Goal: Transaction & Acquisition: Purchase product/service

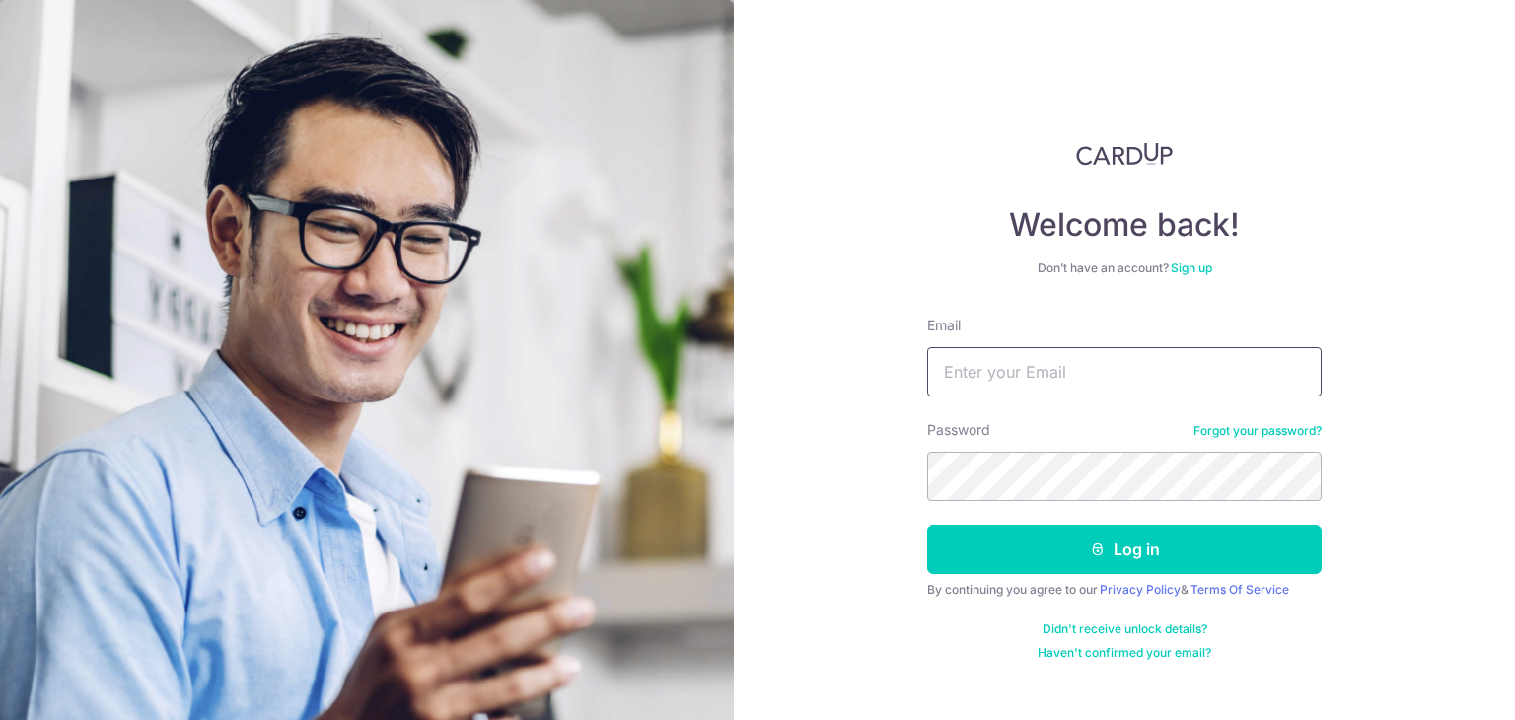
click at [1038, 360] on input "Email" at bounding box center [1124, 371] width 395 height 49
type input "r"
type input "evelyn.yuxin@gmail.com"
click at [927, 525] on button "Log in" at bounding box center [1124, 549] width 395 height 49
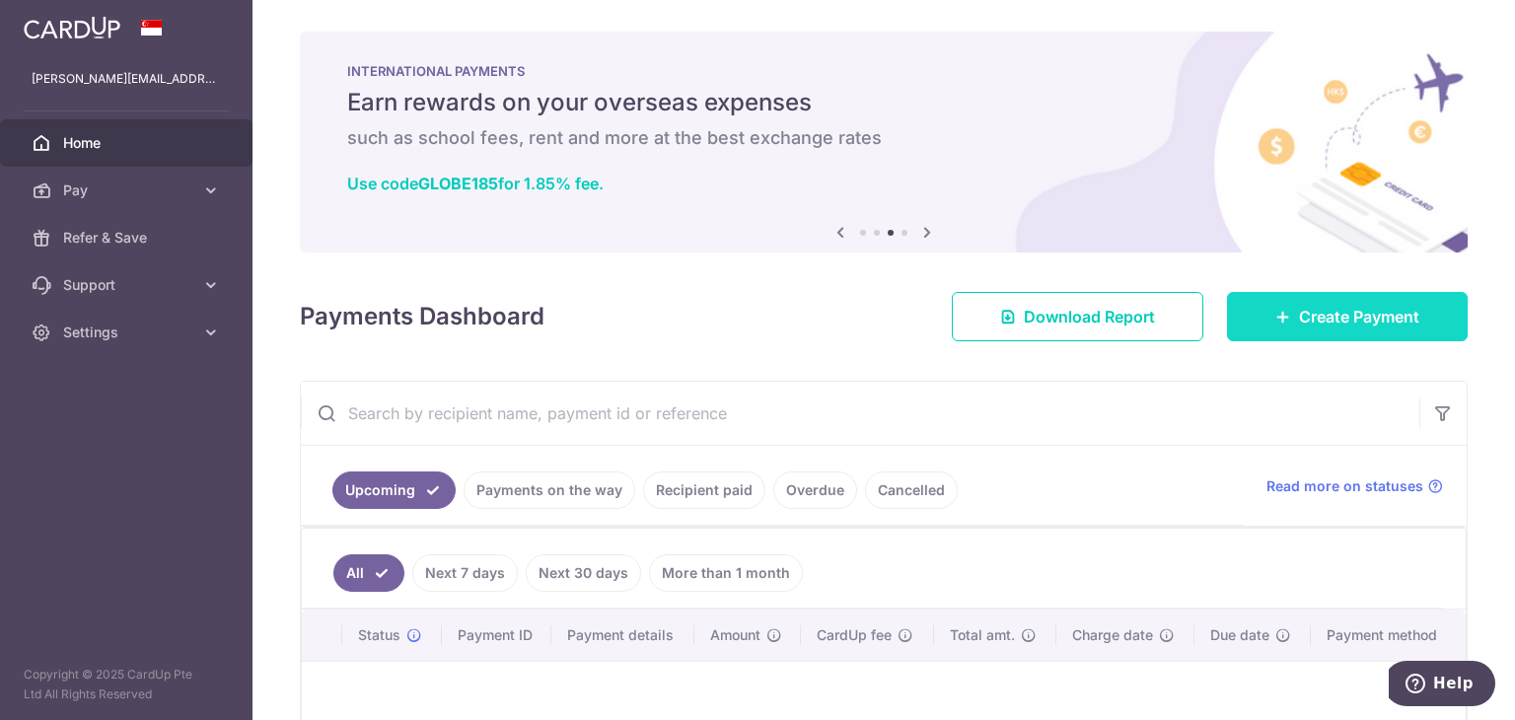
click at [1299, 325] on span "Create Payment" at bounding box center [1359, 317] width 120 height 24
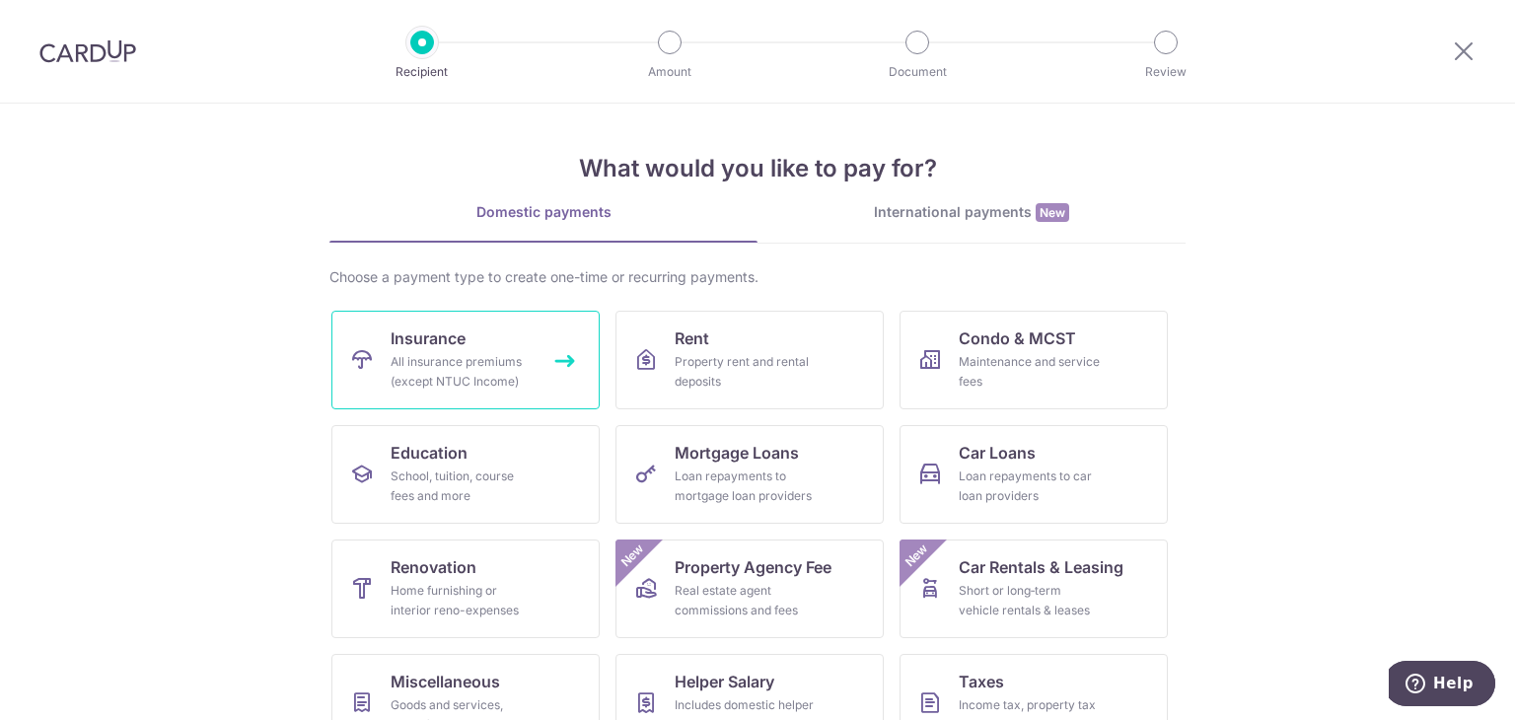
click at [434, 344] on span "Insurance" at bounding box center [428, 339] width 75 height 24
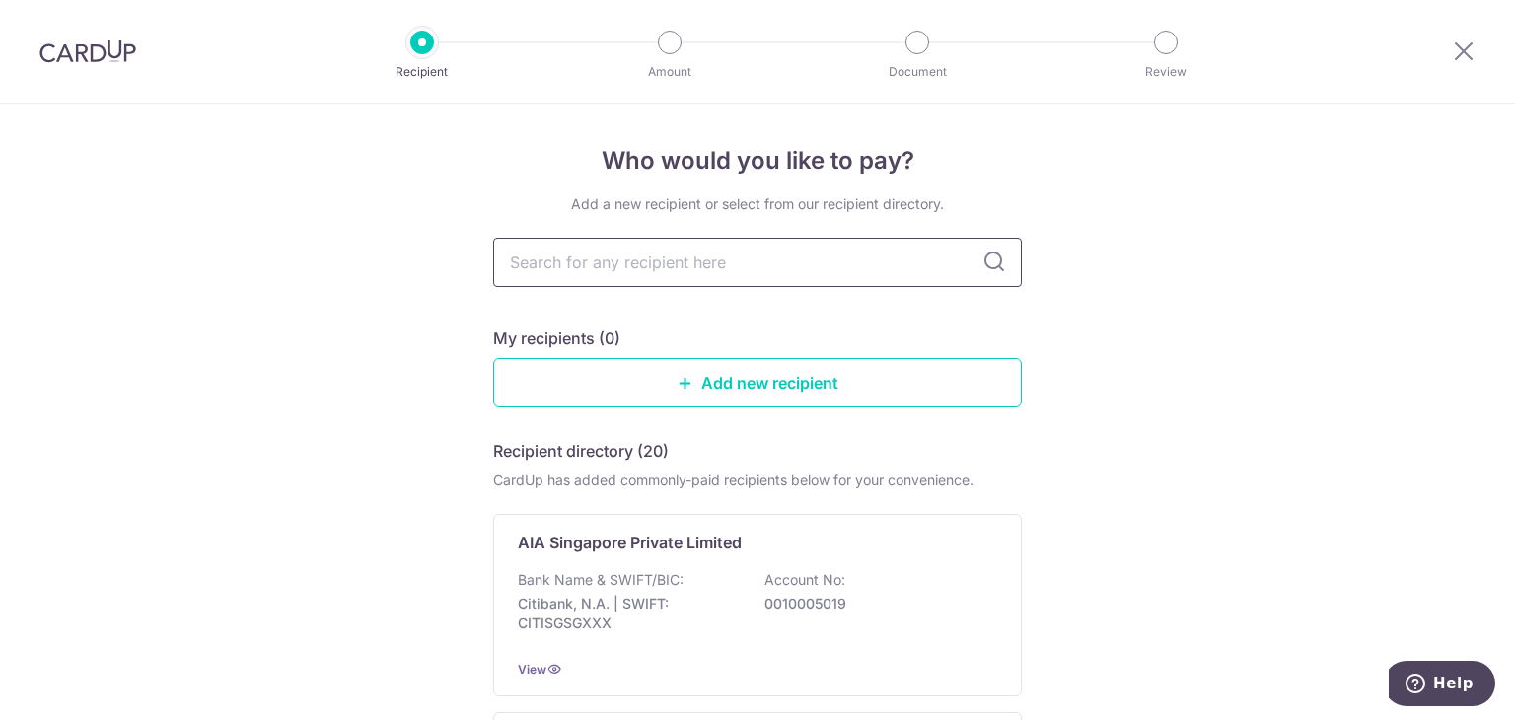
click at [714, 244] on input "text" at bounding box center [757, 262] width 529 height 49
click at [765, 268] on input "text" at bounding box center [757, 262] width 529 height 49
type input "pru"
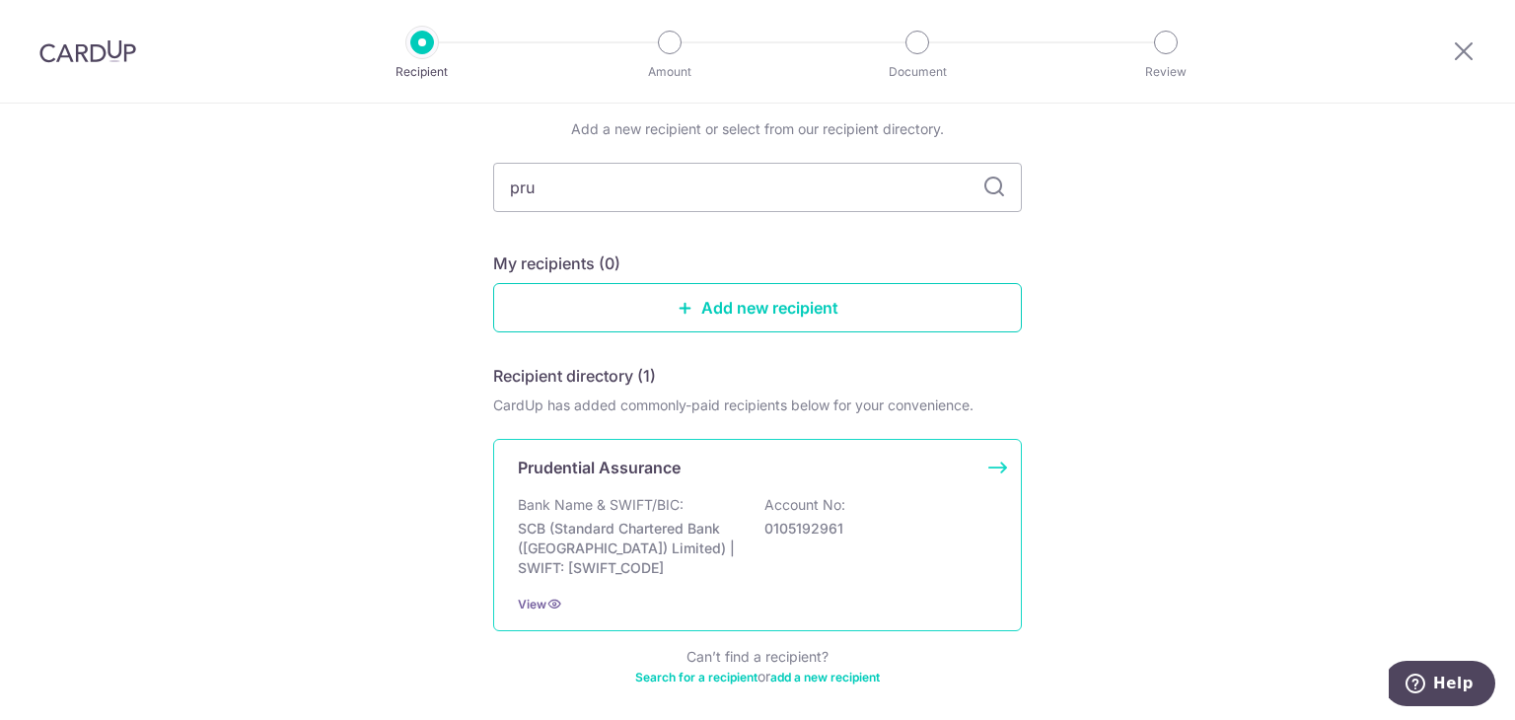
scroll to position [157, 0]
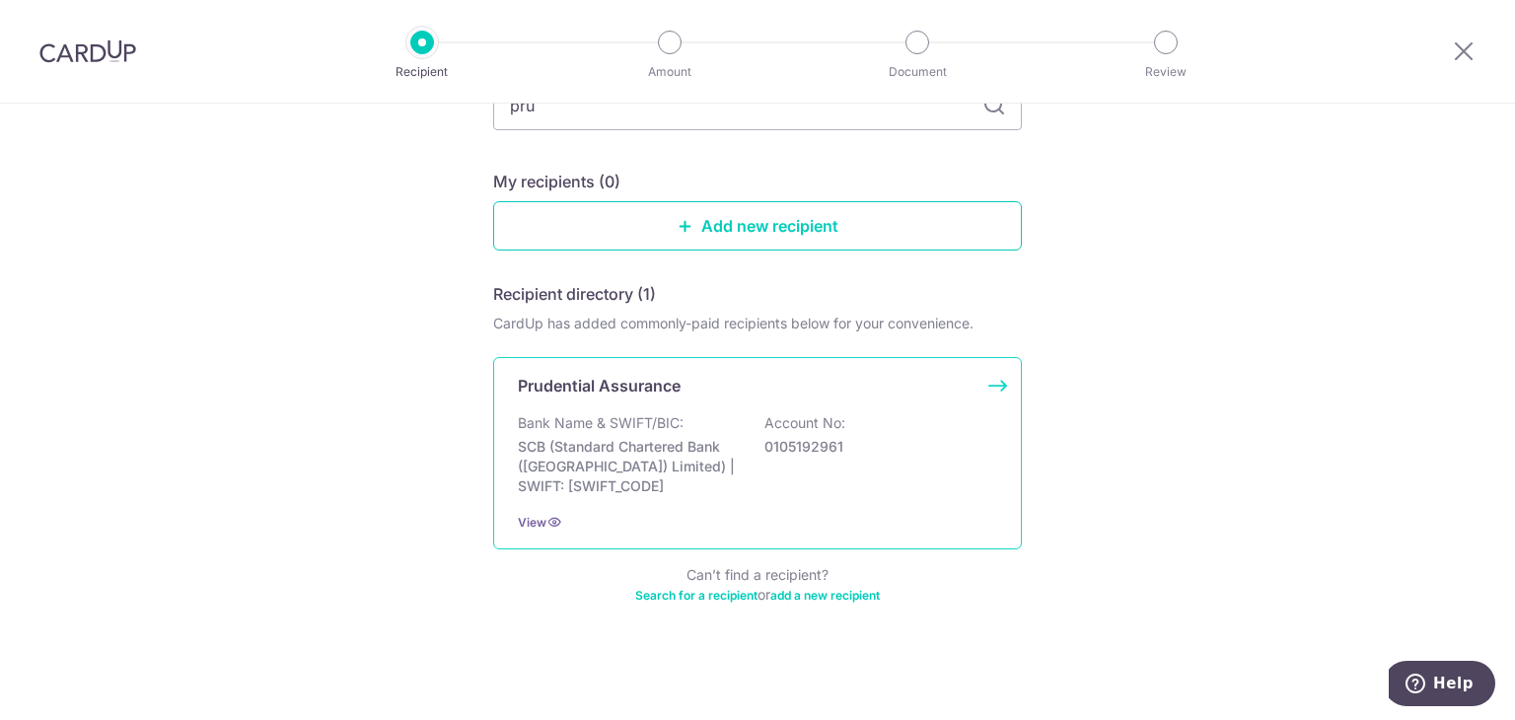
click at [850, 477] on div "Bank Name & SWIFT/BIC: SCB (Standard Chartered Bank (Singapore) Limited) | SWIF…" at bounding box center [757, 454] width 479 height 83
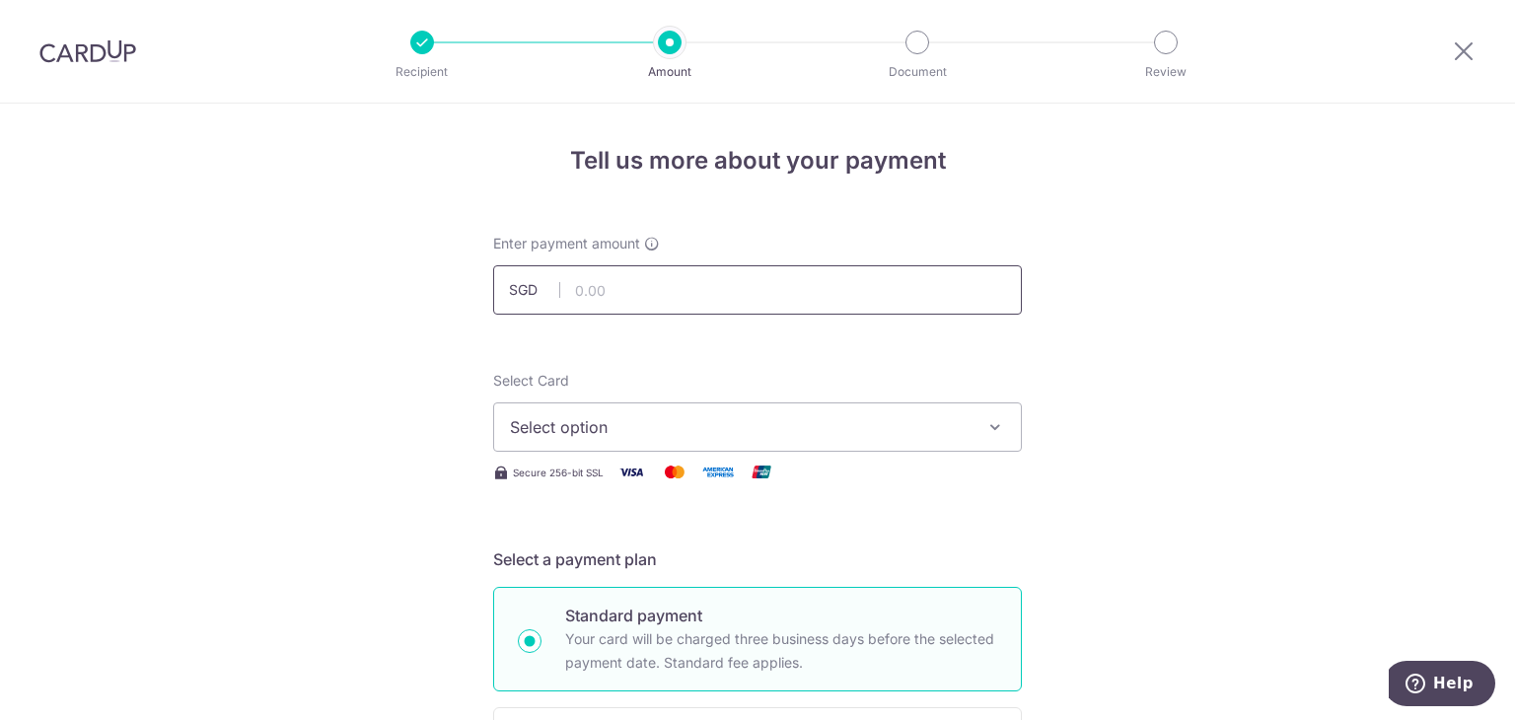
click at [670, 289] on input "text" at bounding box center [757, 289] width 529 height 49
type input "3,680.50"
click at [844, 424] on span "Select option" at bounding box center [740, 427] width 460 height 24
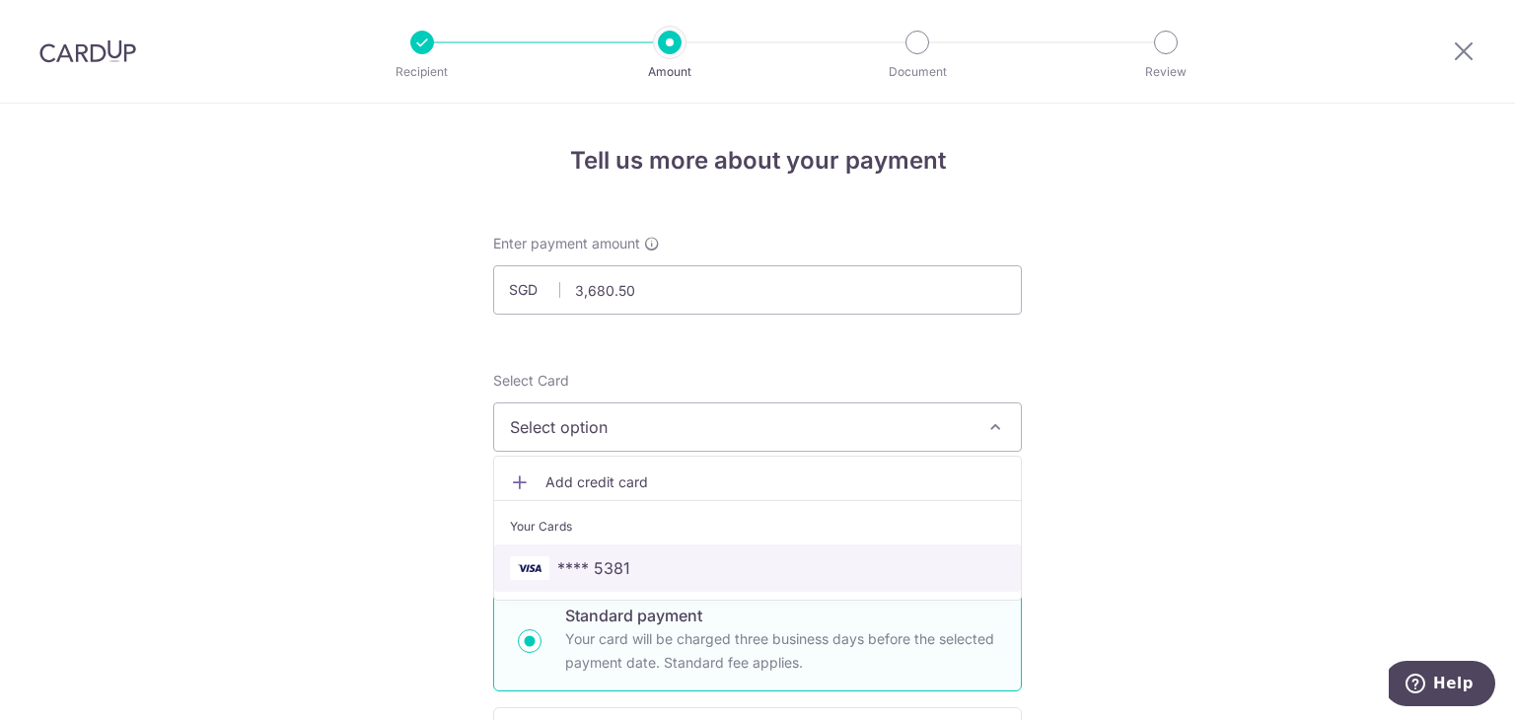
click at [635, 559] on span "**** 5381" at bounding box center [757, 568] width 495 height 24
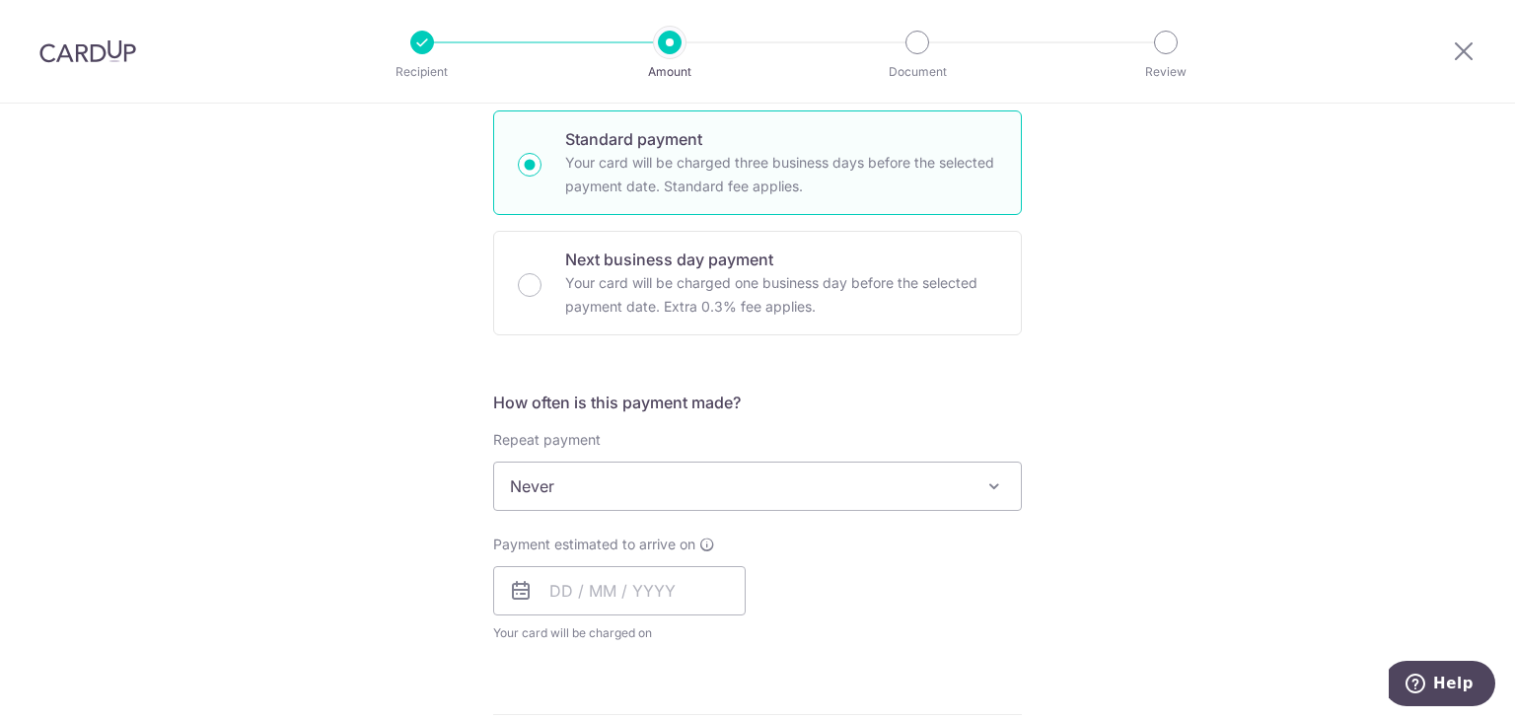
scroll to position [493, 0]
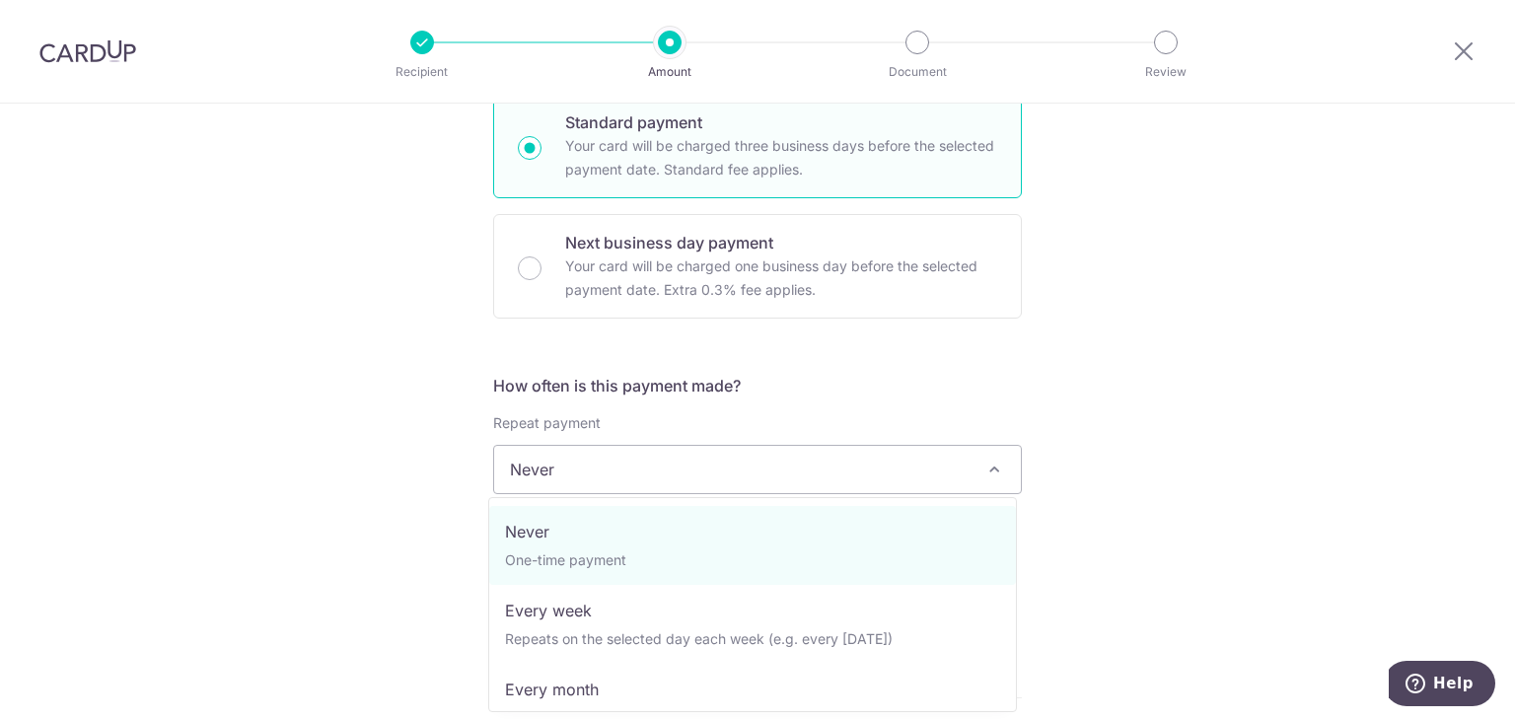
click at [816, 455] on span "Never" at bounding box center [757, 469] width 527 height 47
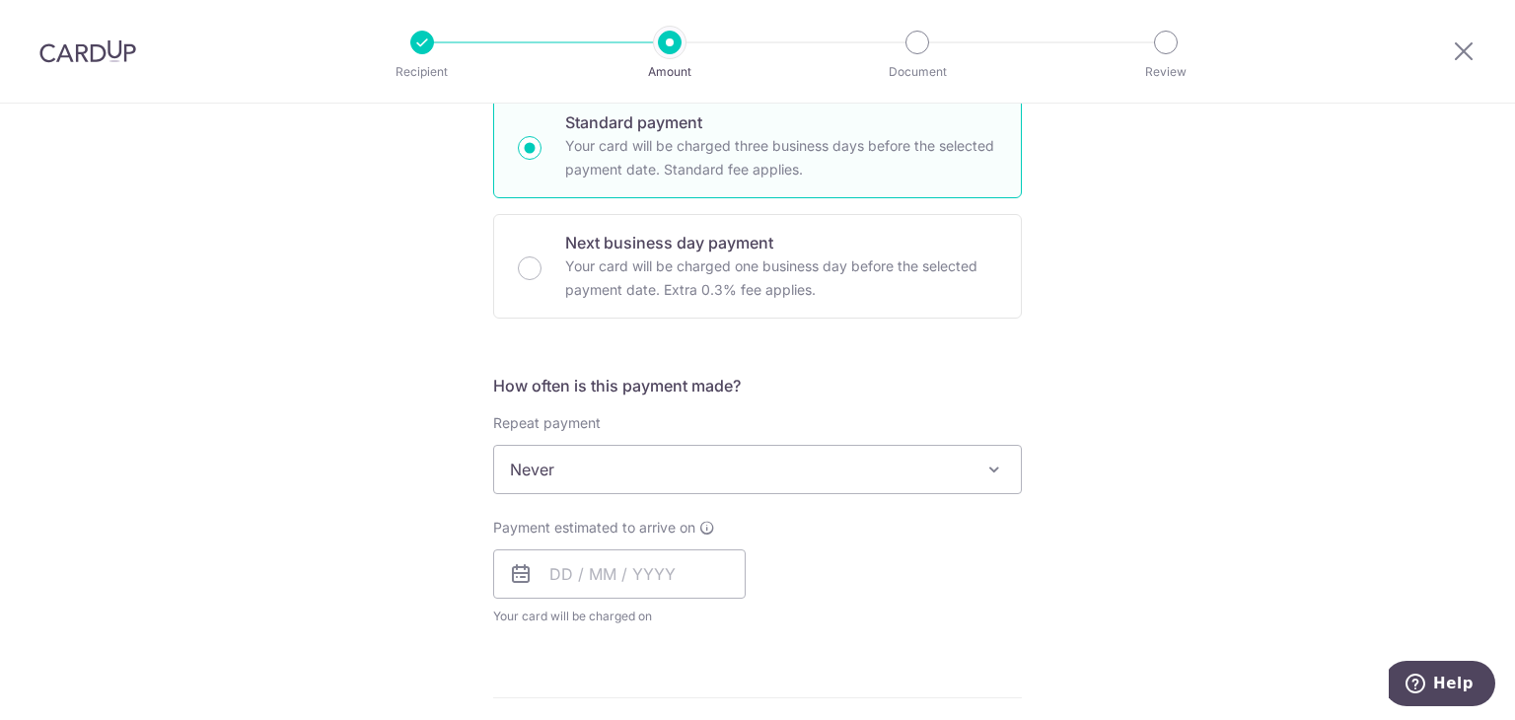
scroll to position [592, 0]
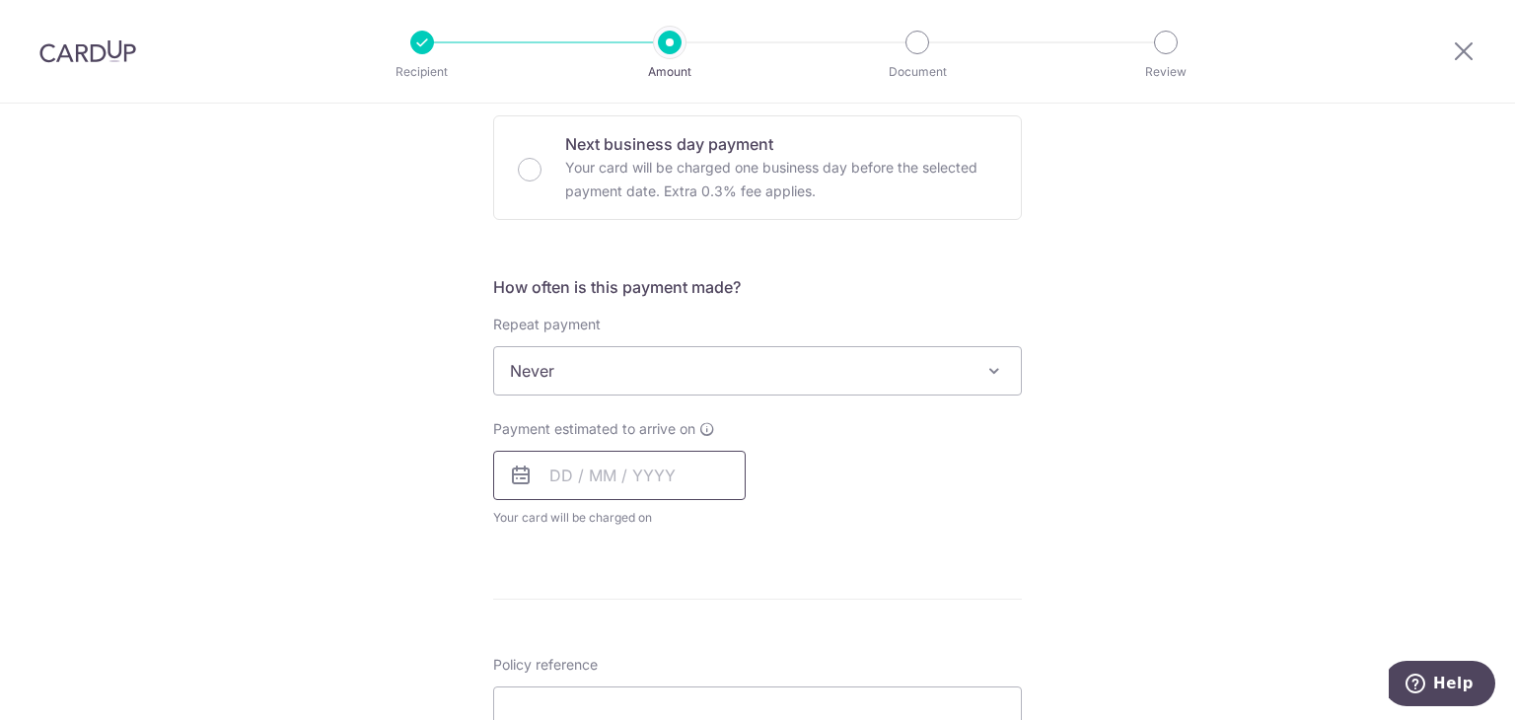
click at [566, 471] on input "text" at bounding box center [619, 475] width 253 height 49
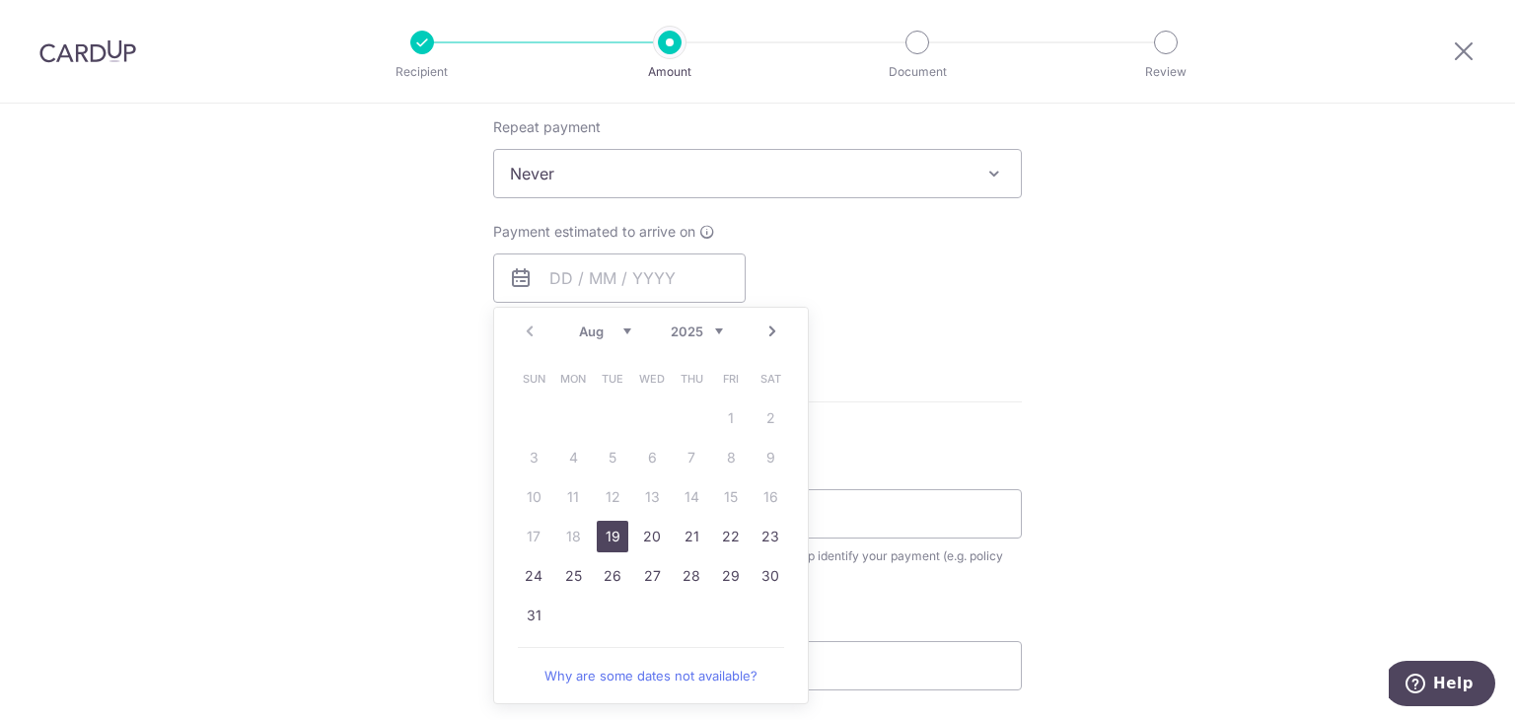
click at [616, 532] on link "19" at bounding box center [613, 537] width 32 height 32
type input "19/08/2025"
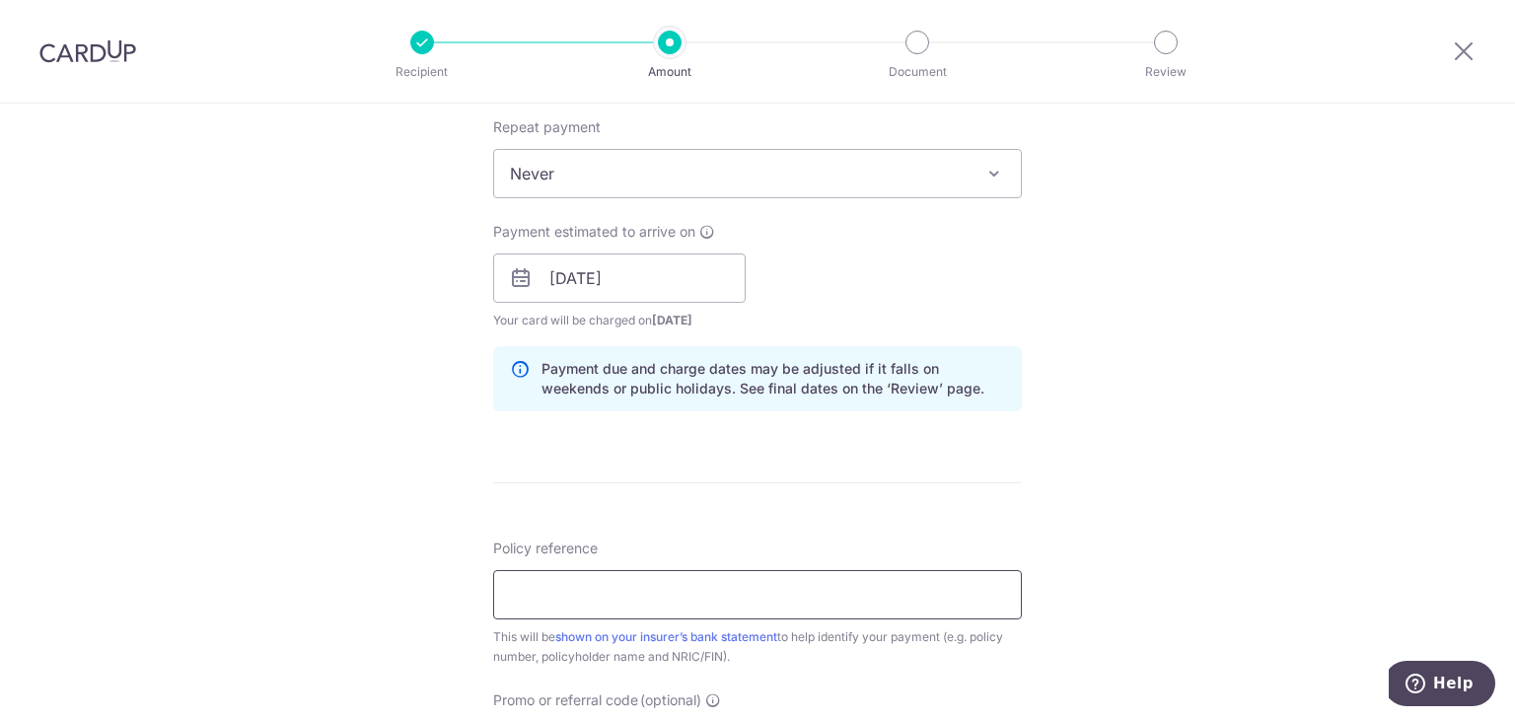
click at [643, 582] on input "Policy reference" at bounding box center [757, 594] width 529 height 49
paste input "75241561"
type input "75241561"
click at [1138, 478] on div "Tell us more about your payment Enter payment amount SGD 3,680.50 3680.50 Selec…" at bounding box center [757, 246] width 1515 height 1865
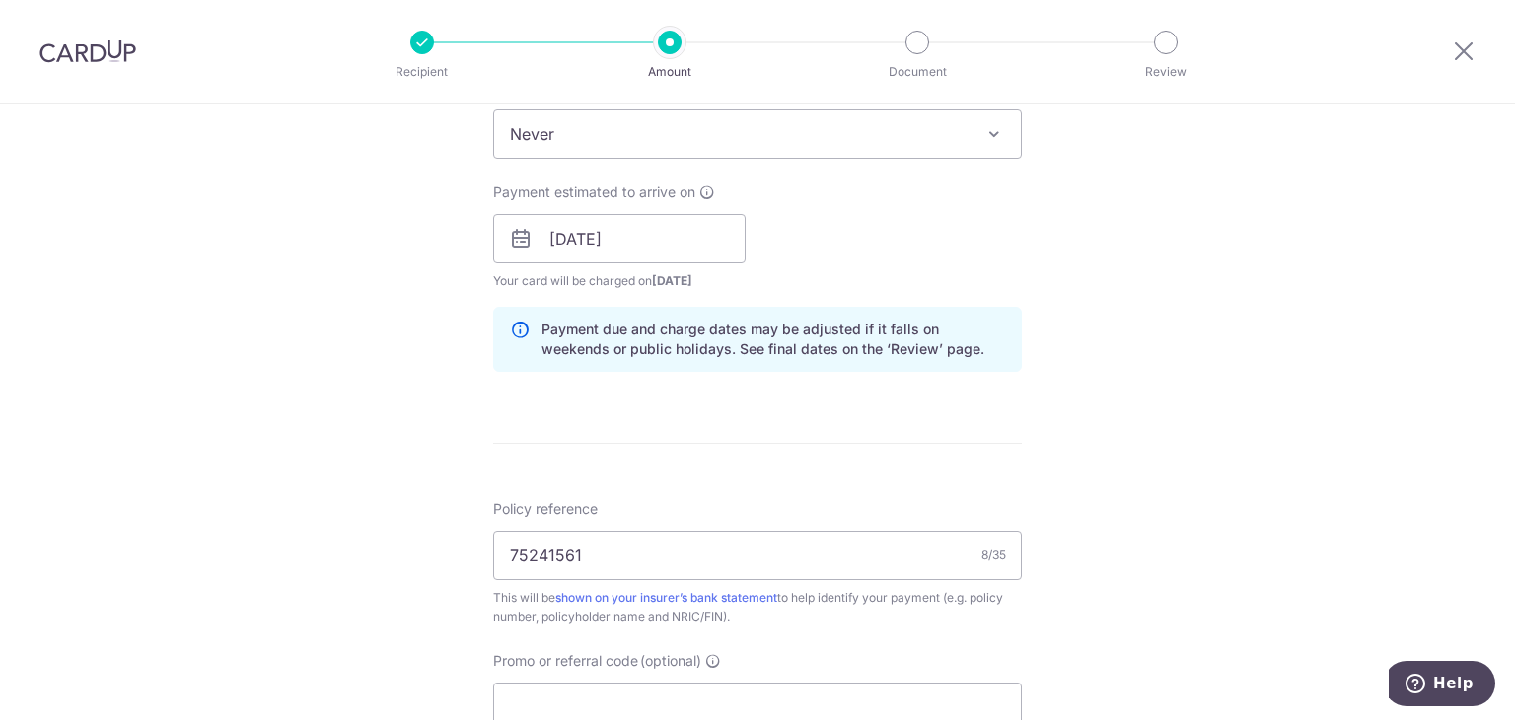
scroll to position [986, 0]
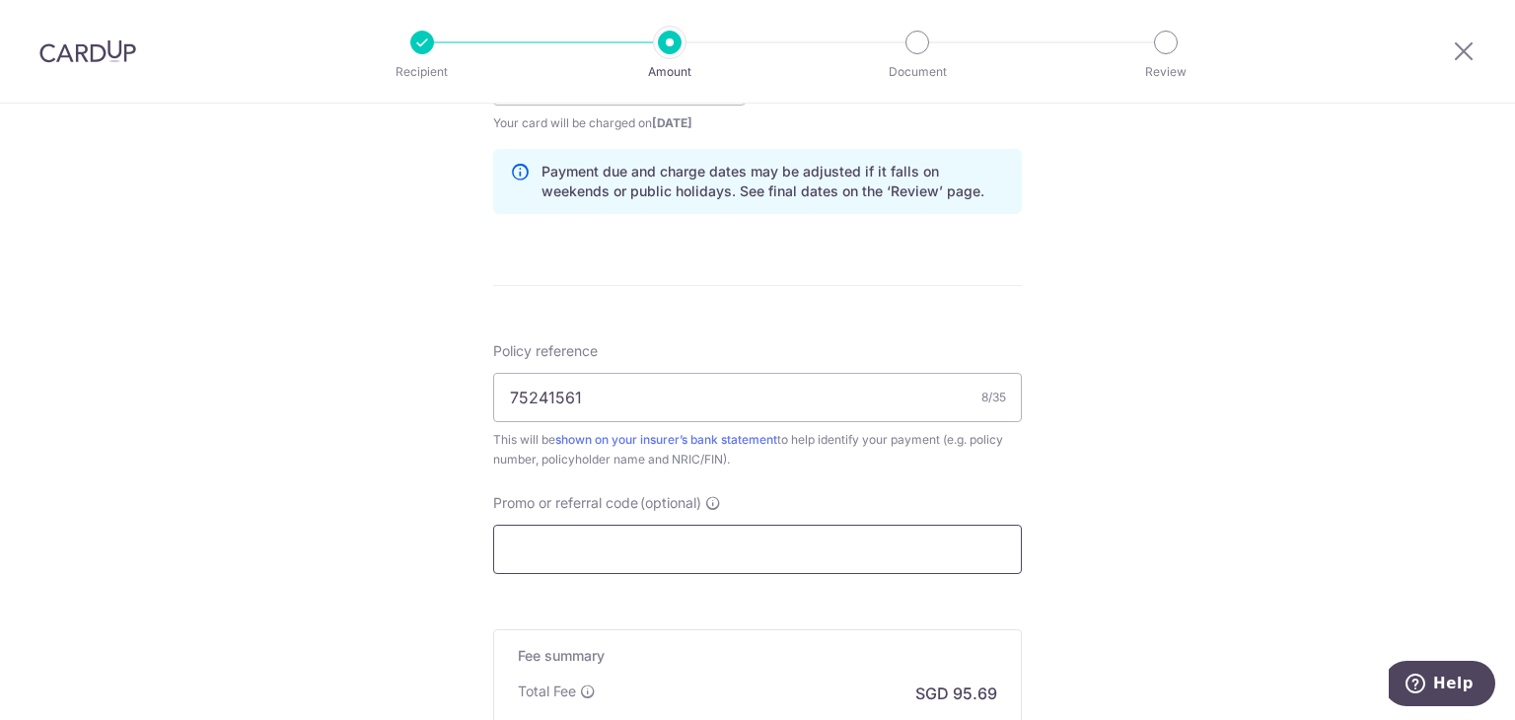
click at [738, 562] on input "Promo or referral code (optional)" at bounding box center [757, 549] width 529 height 49
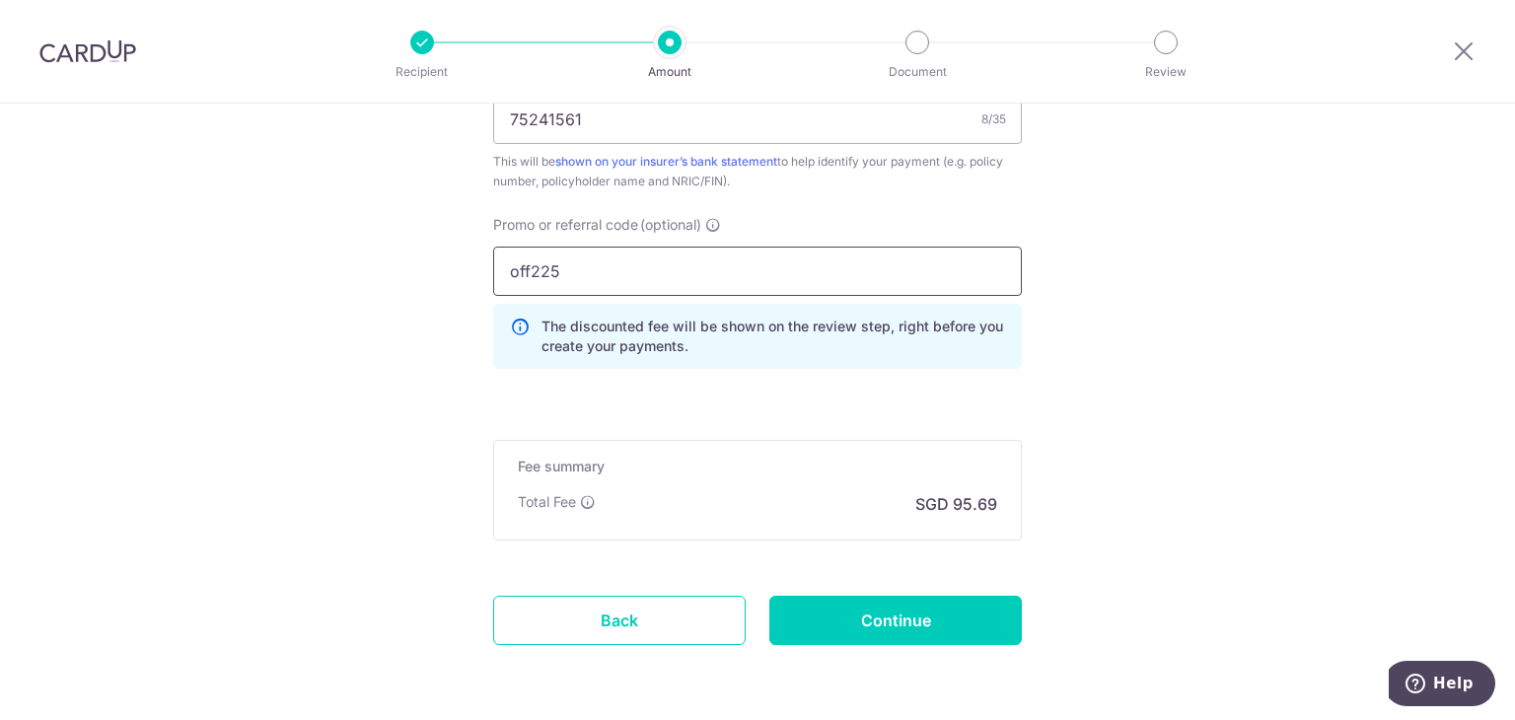
scroll to position [1335, 0]
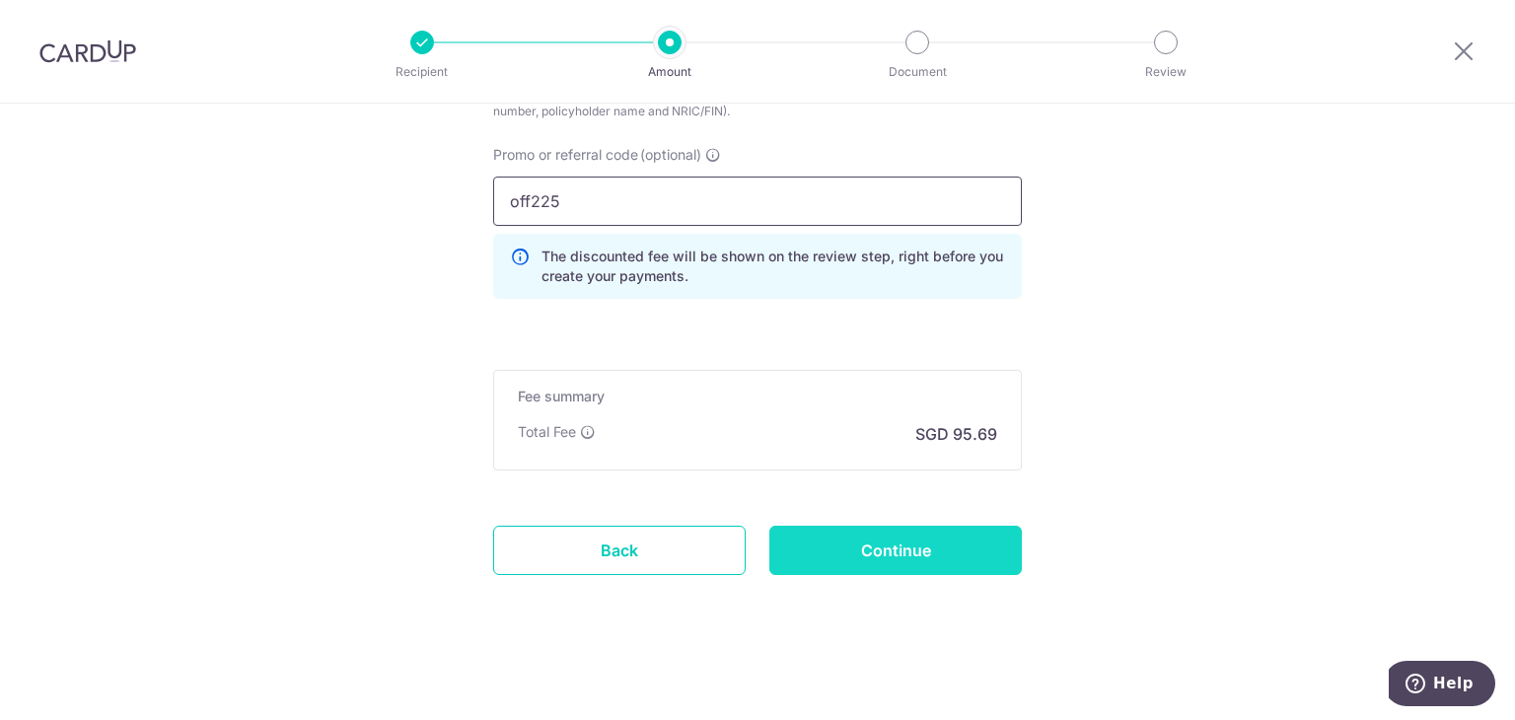
type input "off225"
click at [967, 554] on input "Continue" at bounding box center [895, 550] width 253 height 49
type input "Create Schedule"
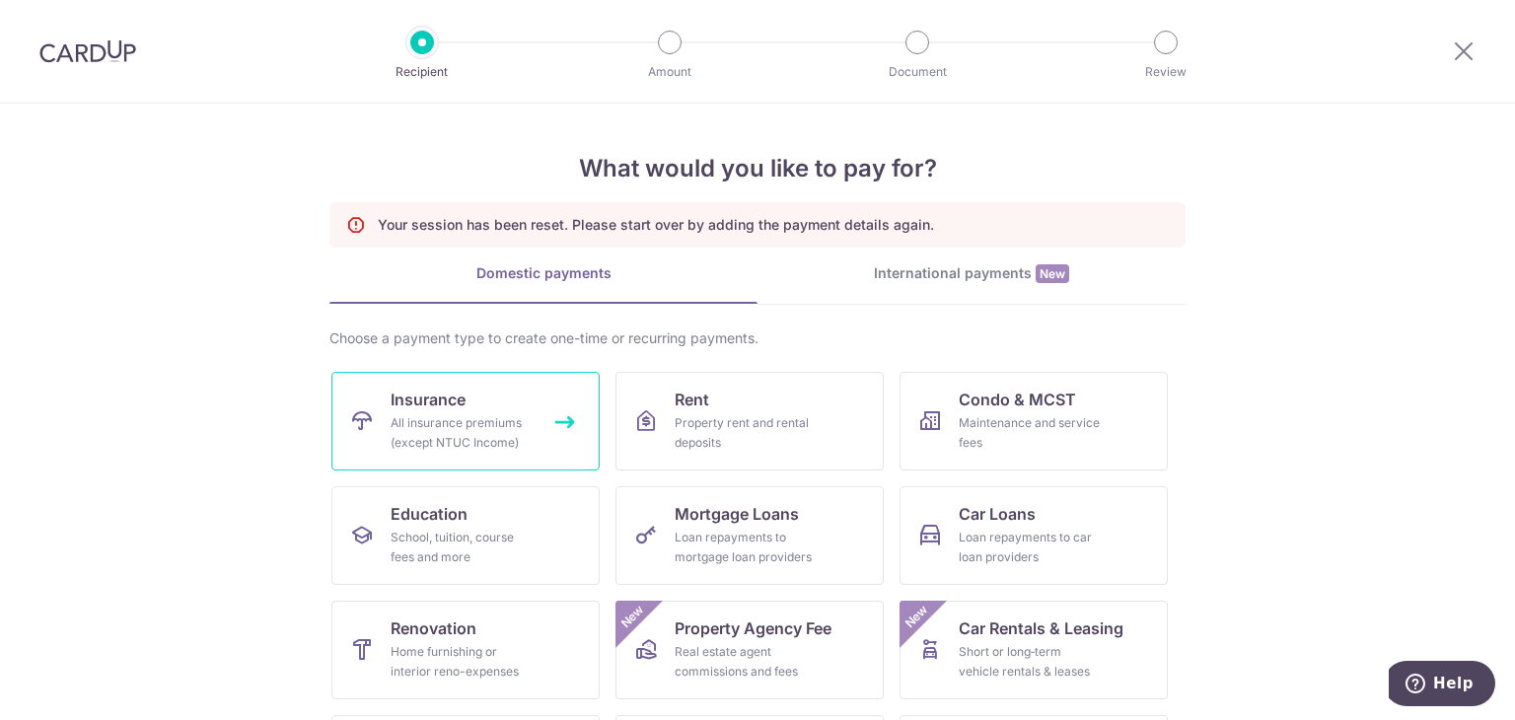
click at [499, 411] on link "Insurance All insurance premiums (except NTUC Income)" at bounding box center [465, 421] width 268 height 99
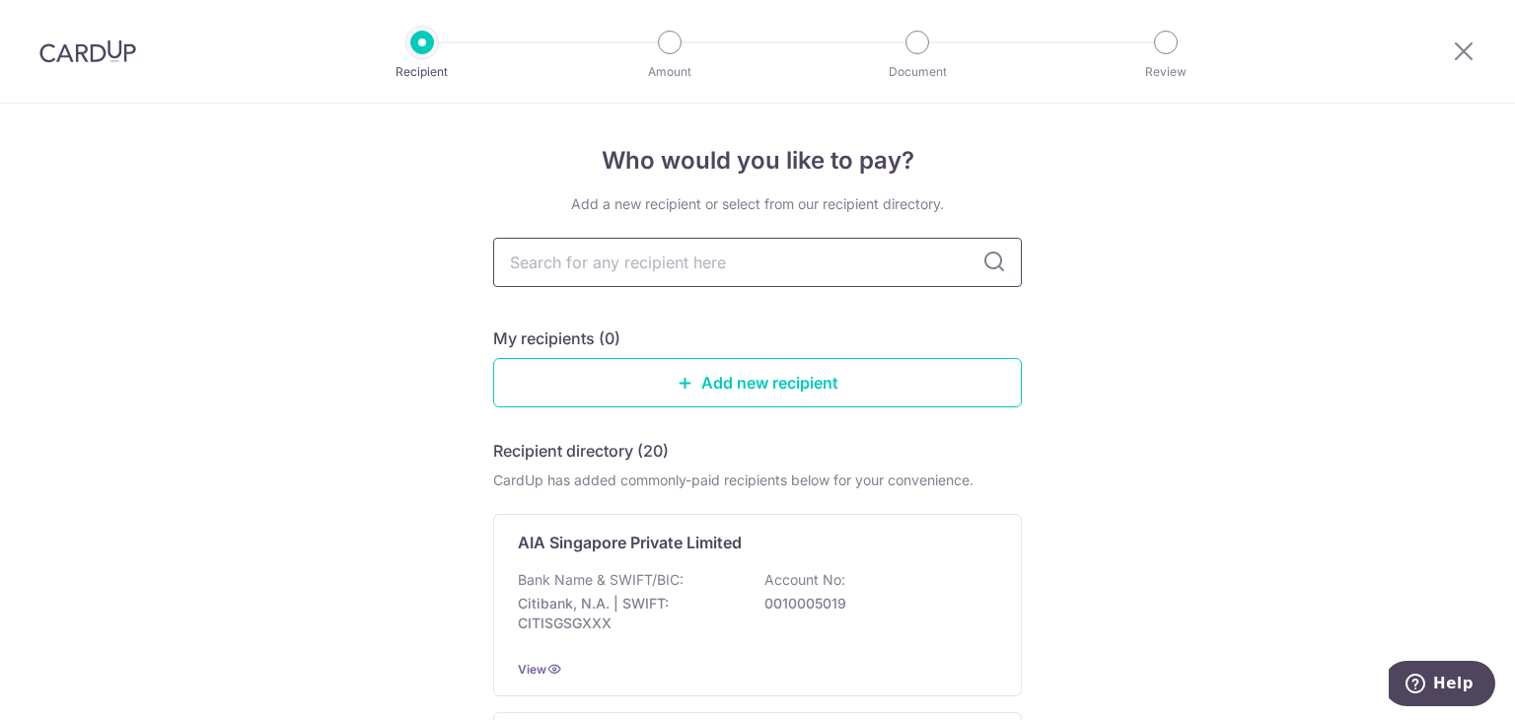
click at [727, 255] on input "text" at bounding box center [757, 262] width 529 height 49
type input "prud"
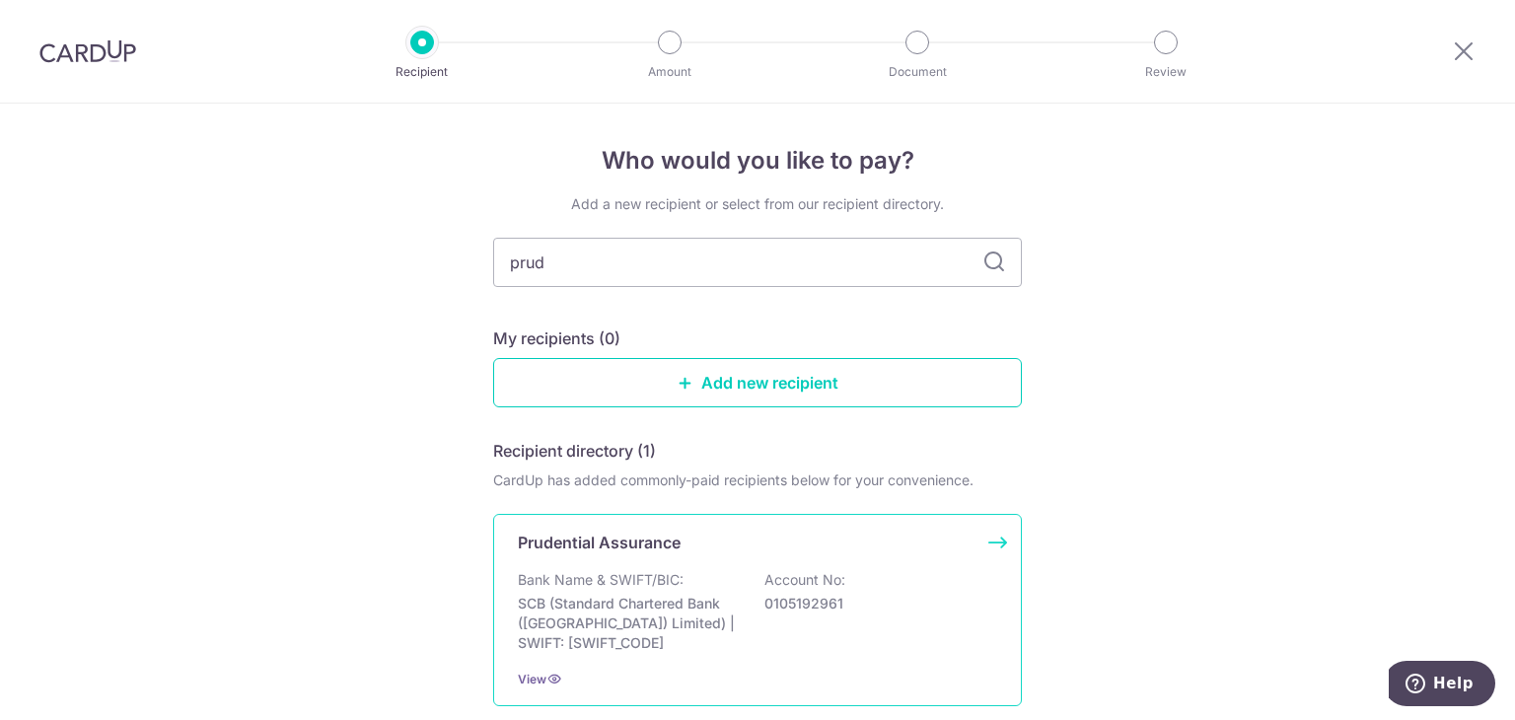
click at [746, 554] on div "Prudential Assurance Bank Name & SWIFT/BIC: SCB (Standard Chartered Bank (Singa…" at bounding box center [757, 610] width 529 height 192
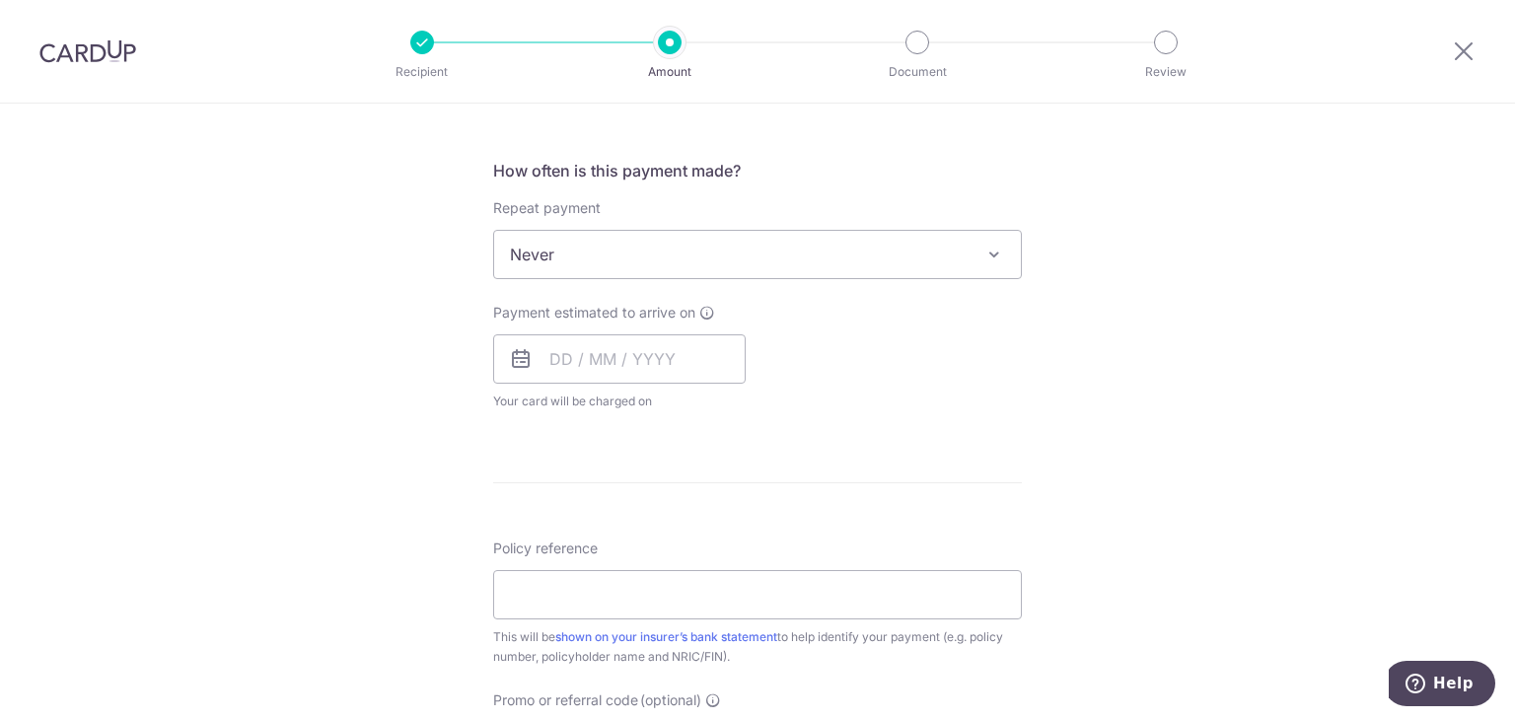
scroll to position [789, 0]
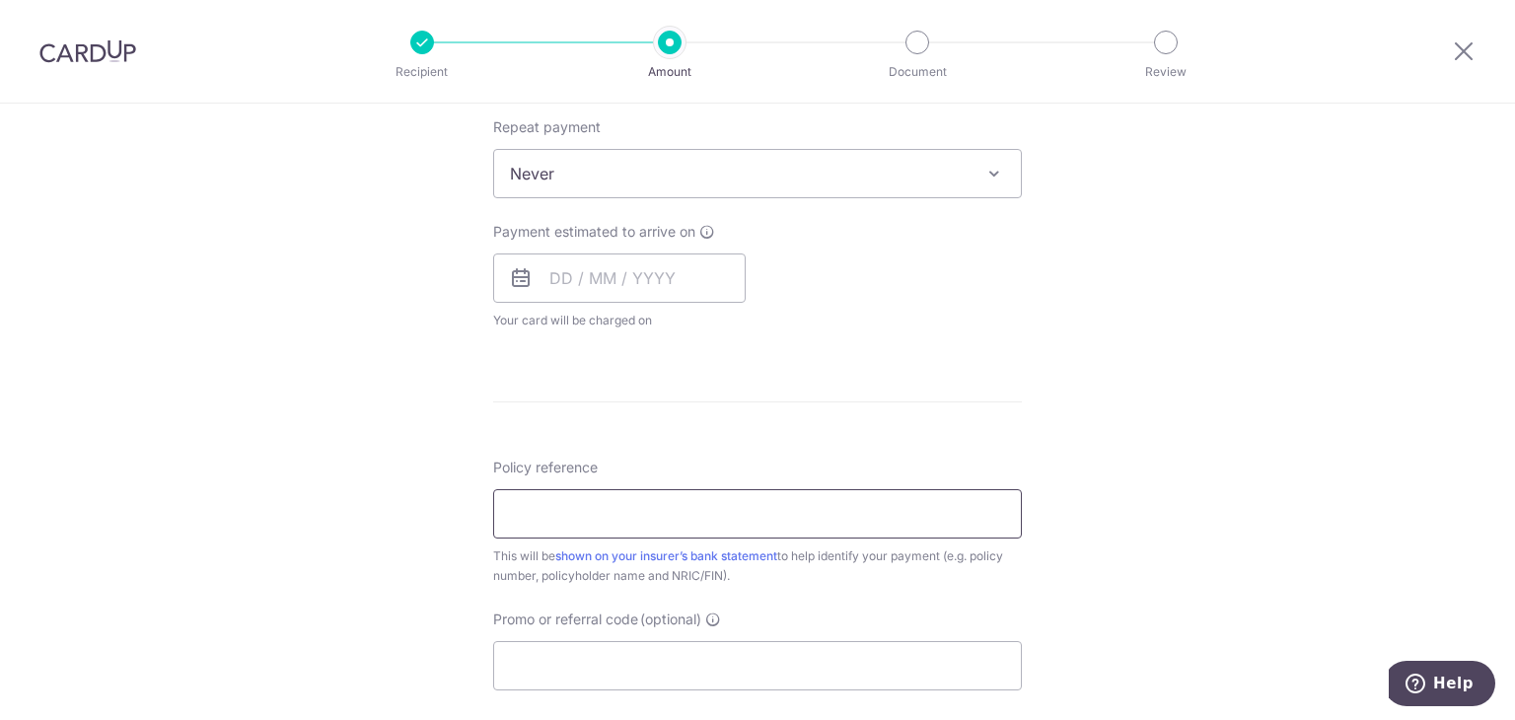
click at [671, 500] on input "Policy reference" at bounding box center [757, 513] width 529 height 49
type input "75241561"
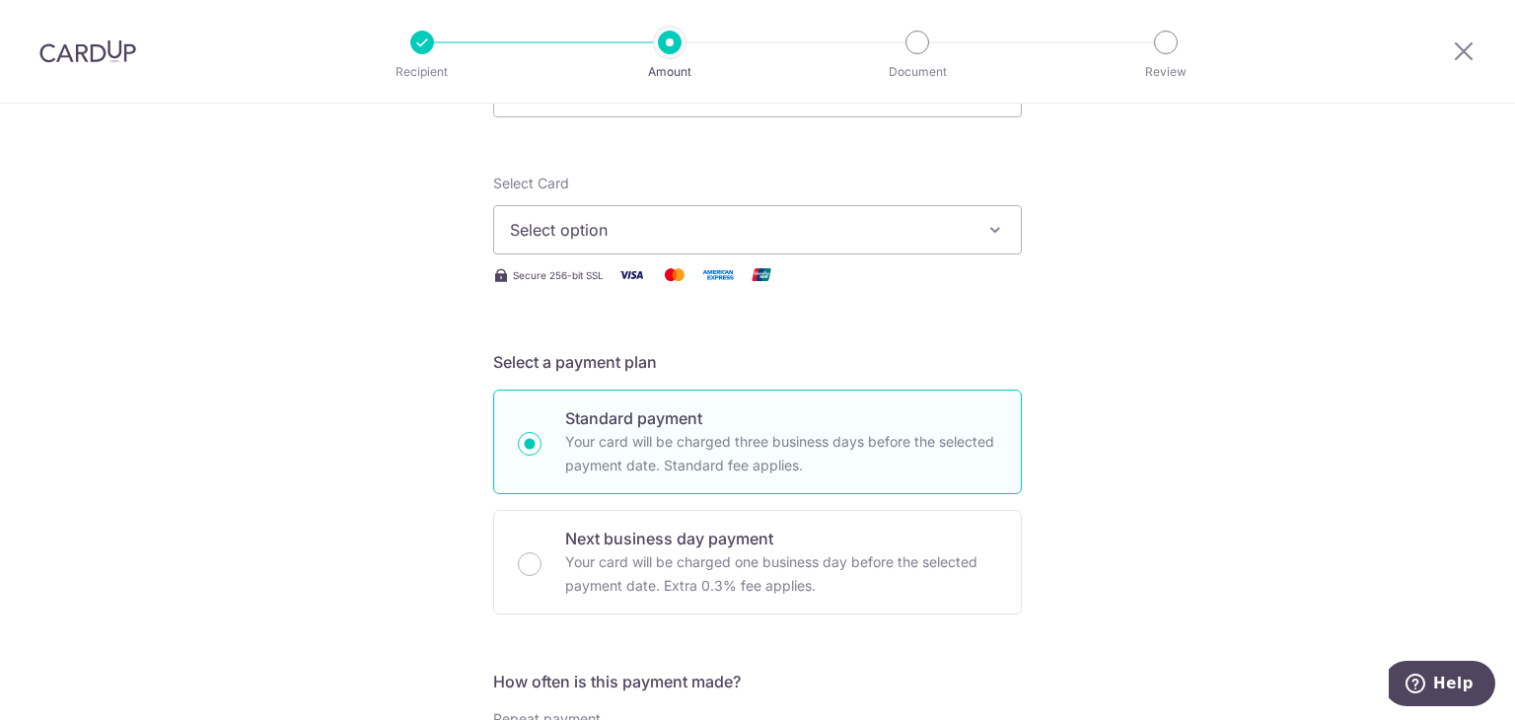
scroll to position [0, 0]
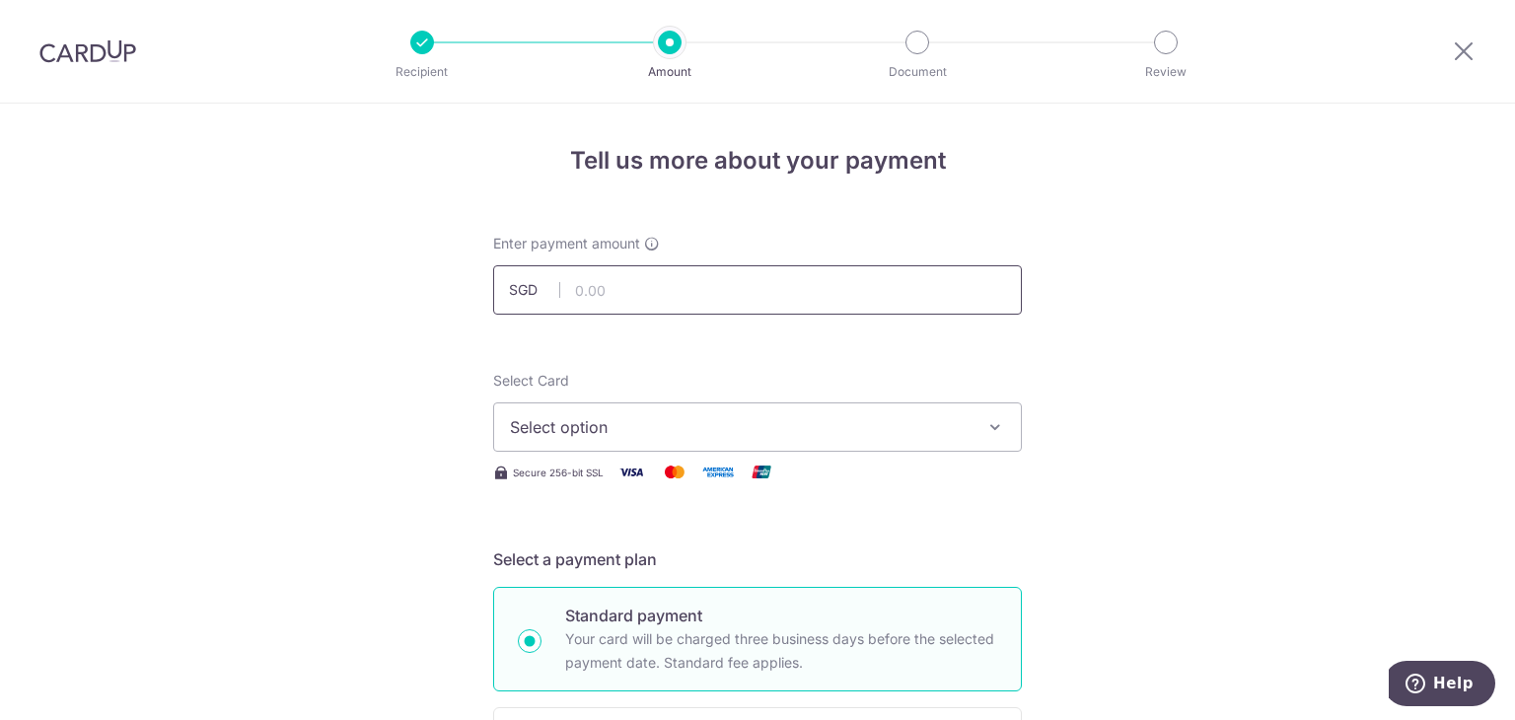
click at [658, 312] on input "text" at bounding box center [757, 289] width 529 height 49
type input "3,680.50"
click at [679, 430] on span "Select option" at bounding box center [740, 427] width 460 height 24
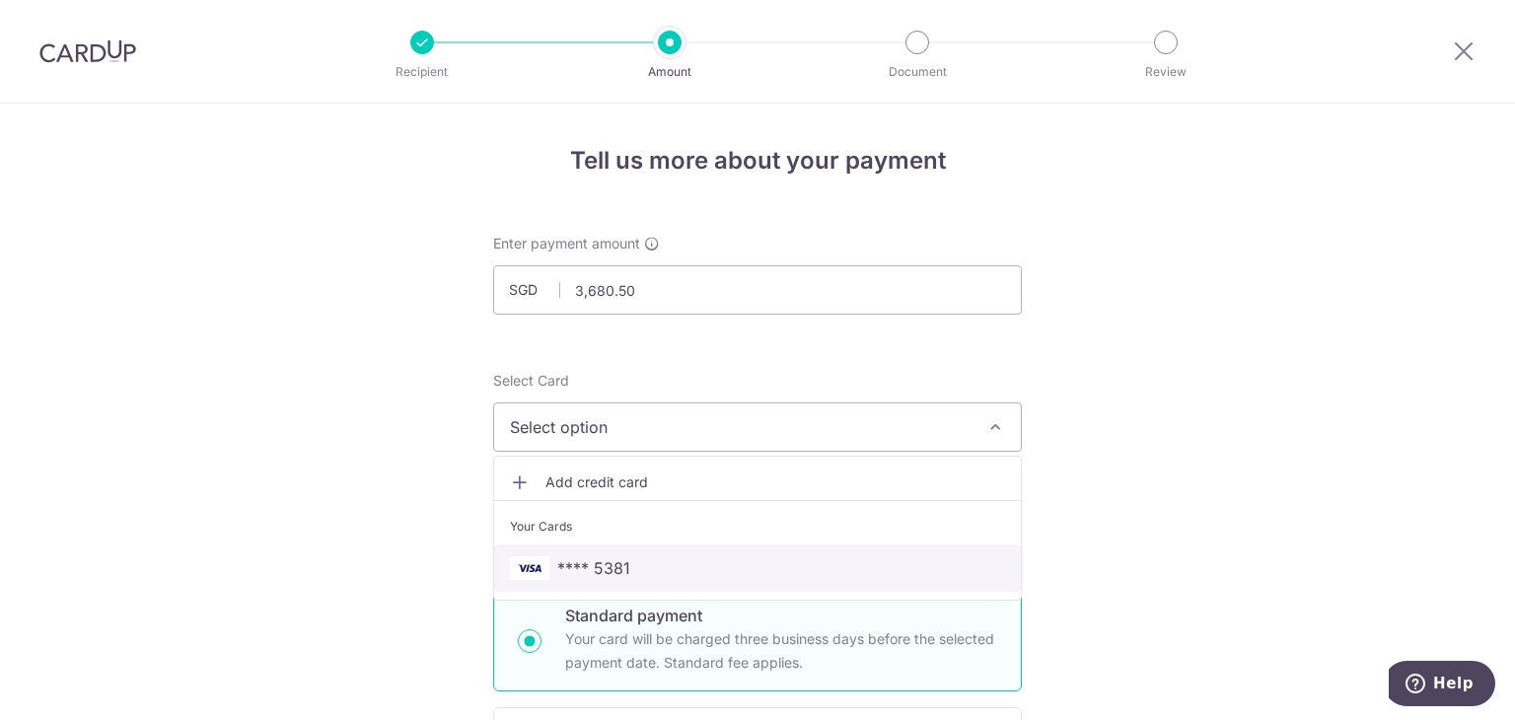
click at [680, 565] on span "**** 5381" at bounding box center [757, 568] width 495 height 24
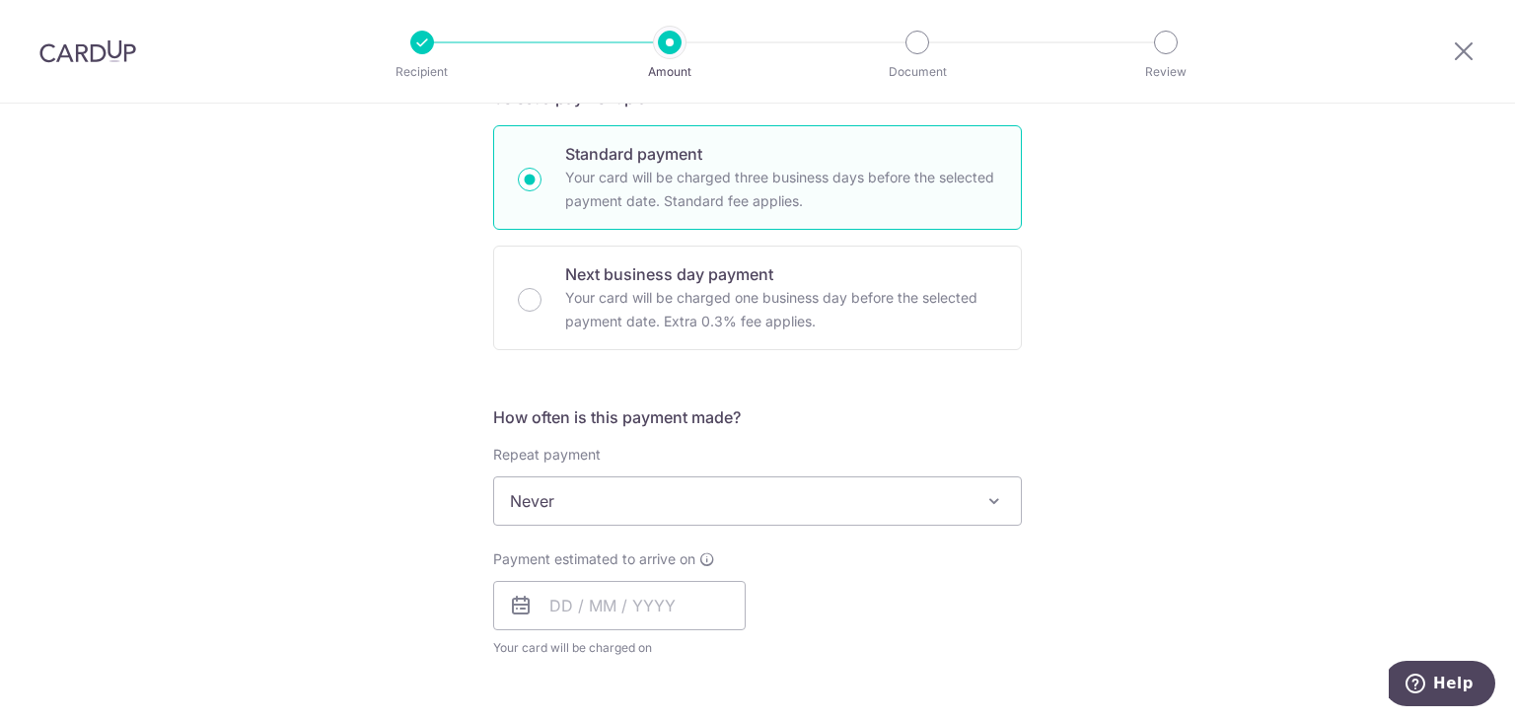
scroll to position [592, 0]
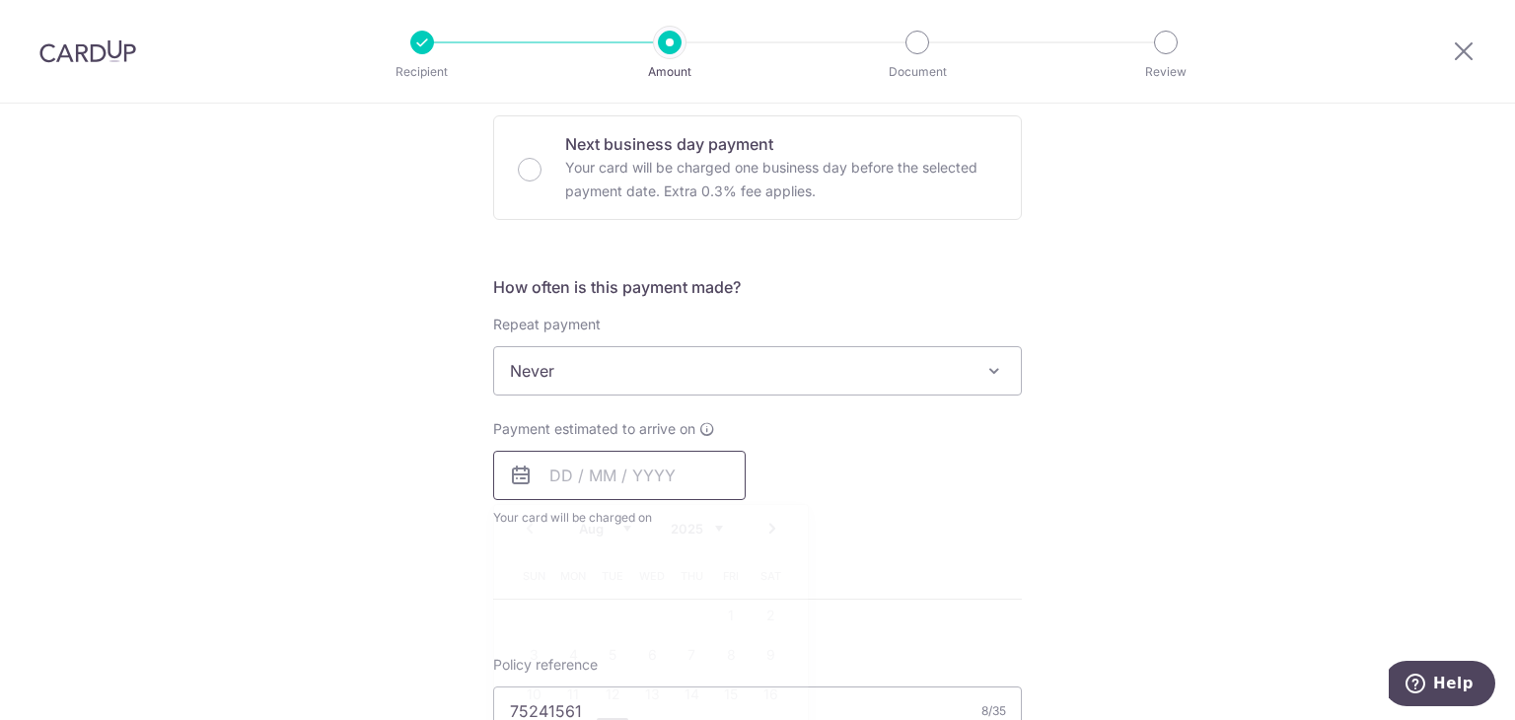
click at [546, 470] on input "text" at bounding box center [619, 475] width 253 height 49
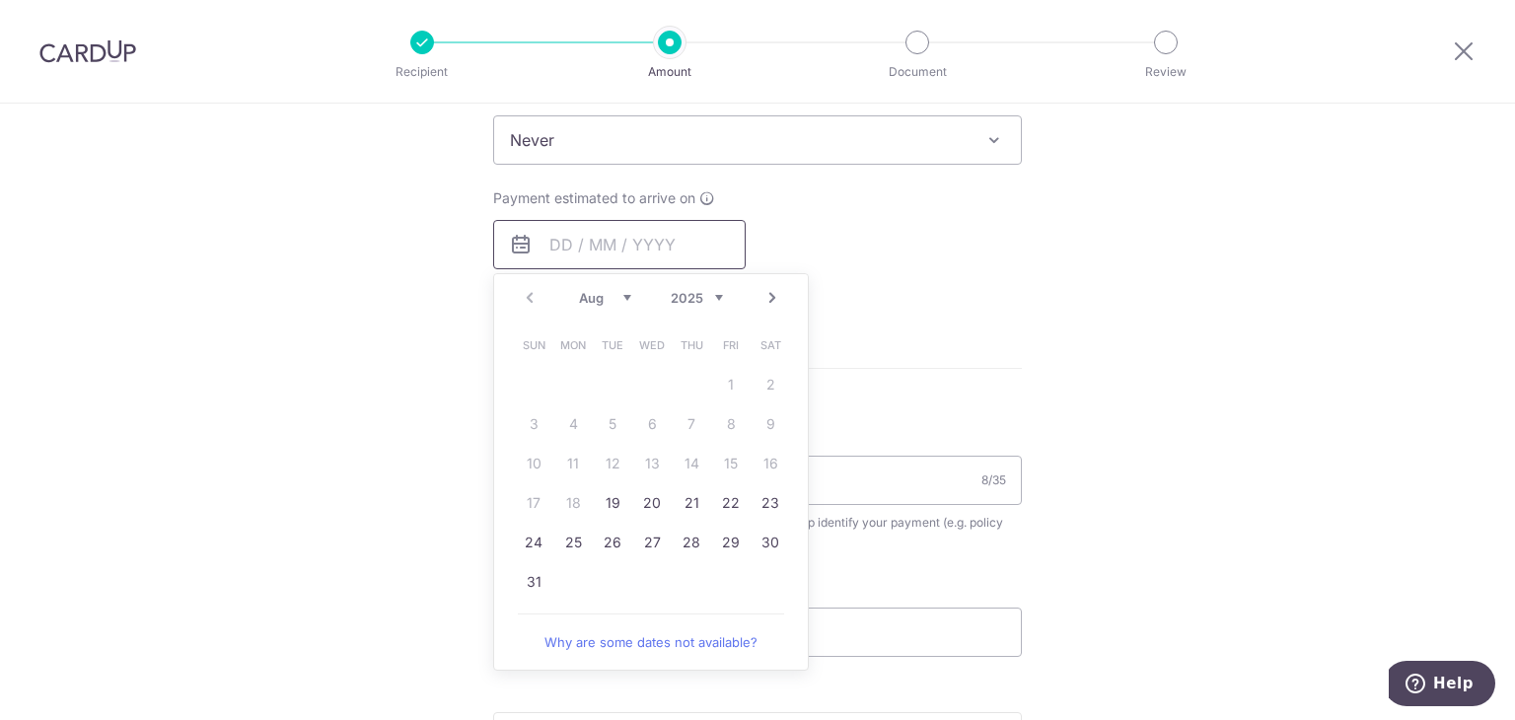
scroll to position [789, 0]
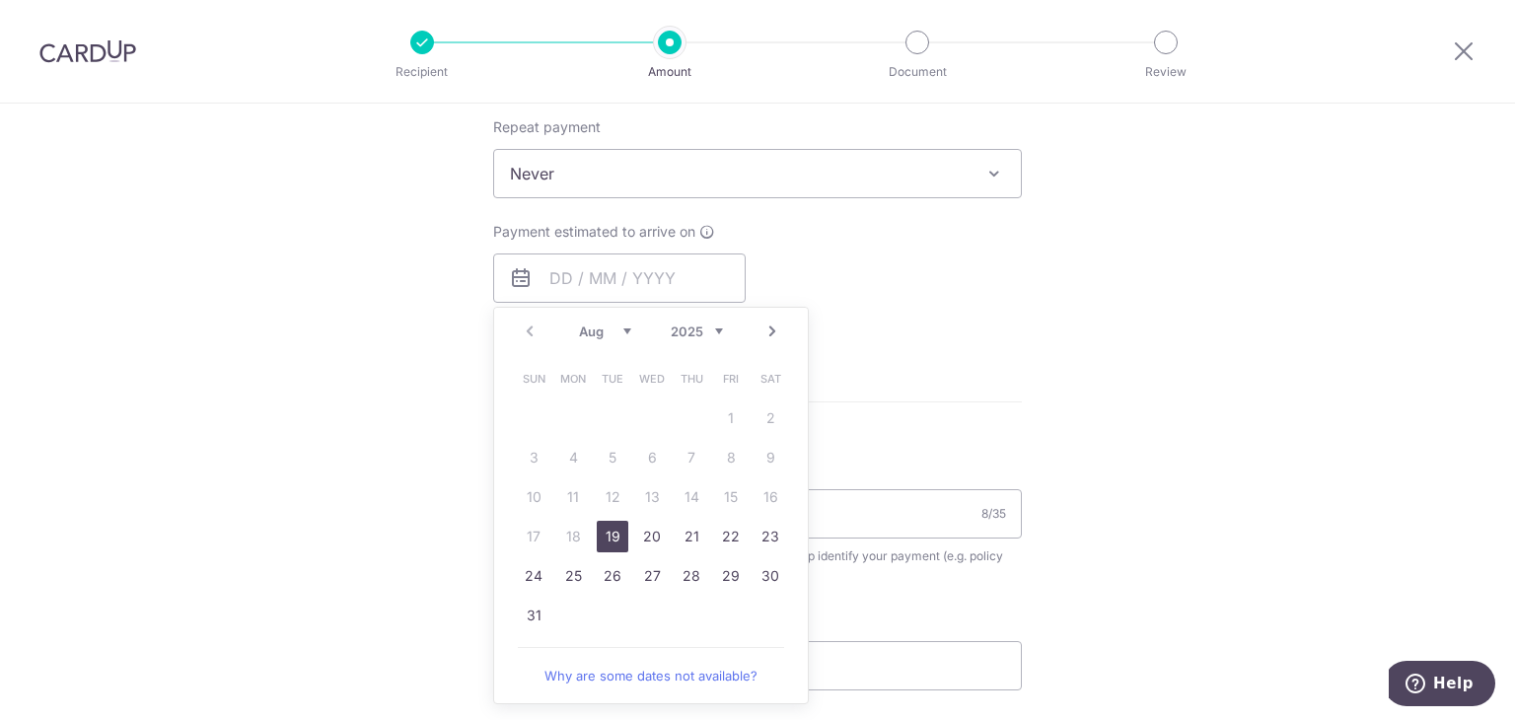
click at [602, 544] on link "19" at bounding box center [613, 537] width 32 height 32
type input "19/08/2025"
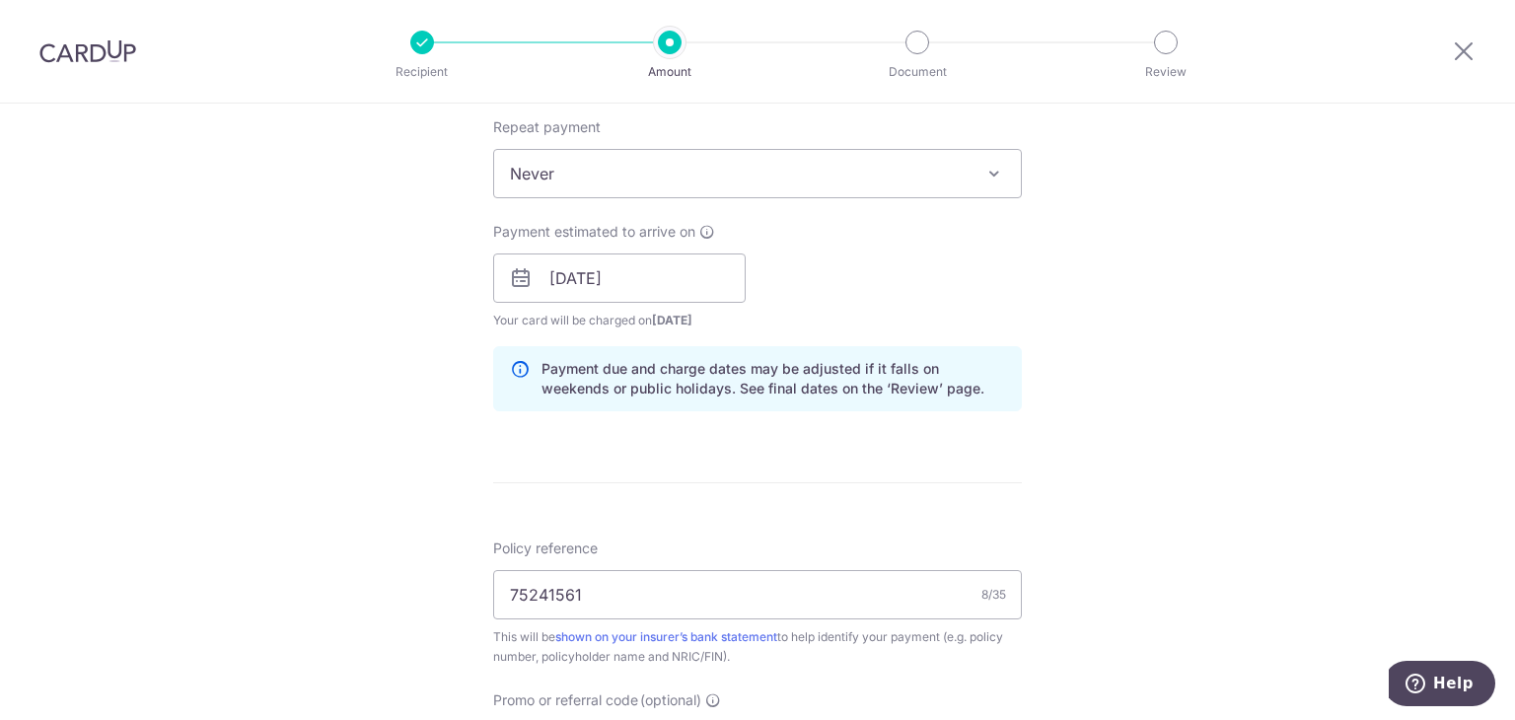
click at [1050, 419] on div "Tell us more about your payment Enter payment amount SGD 3,680.50 3680.50 Selec…" at bounding box center [757, 246] width 1515 height 1865
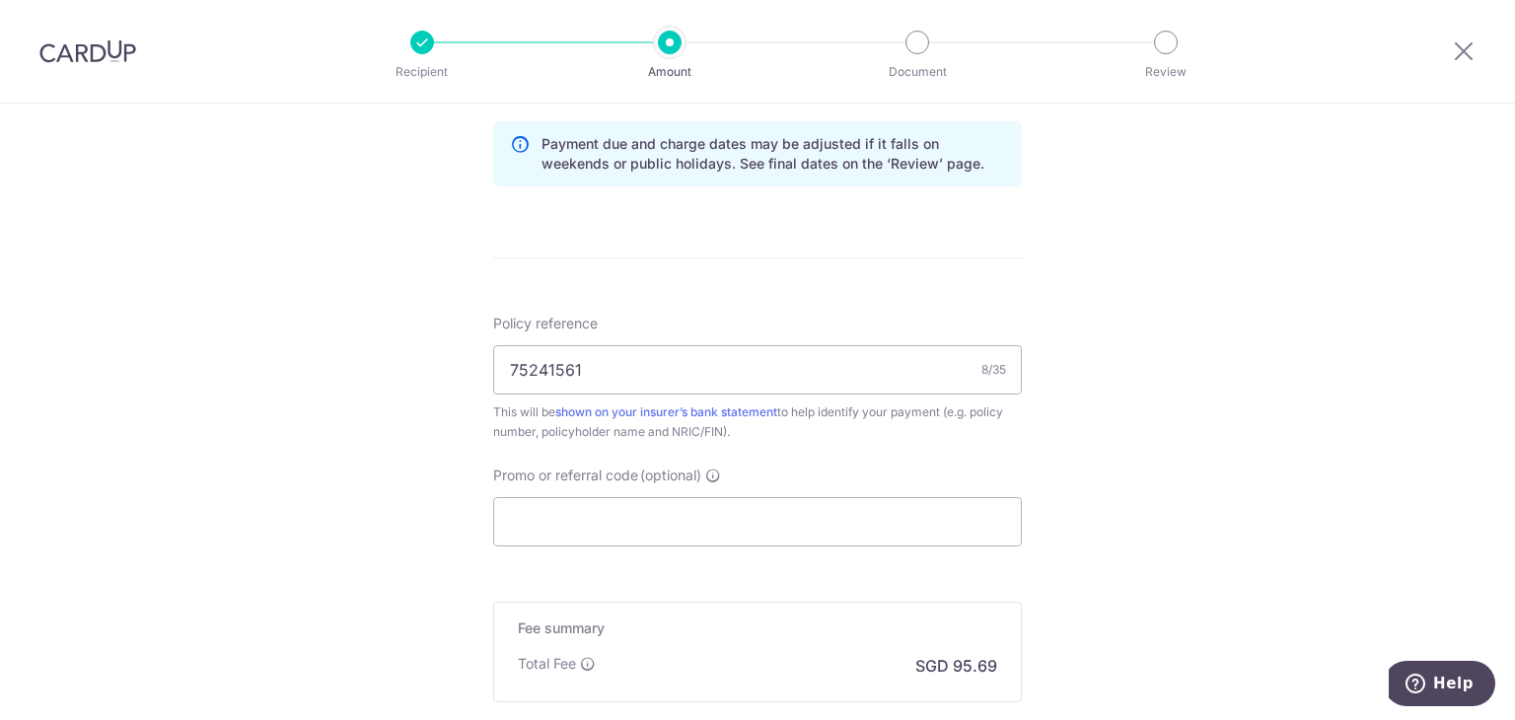
scroll to position [1085, 0]
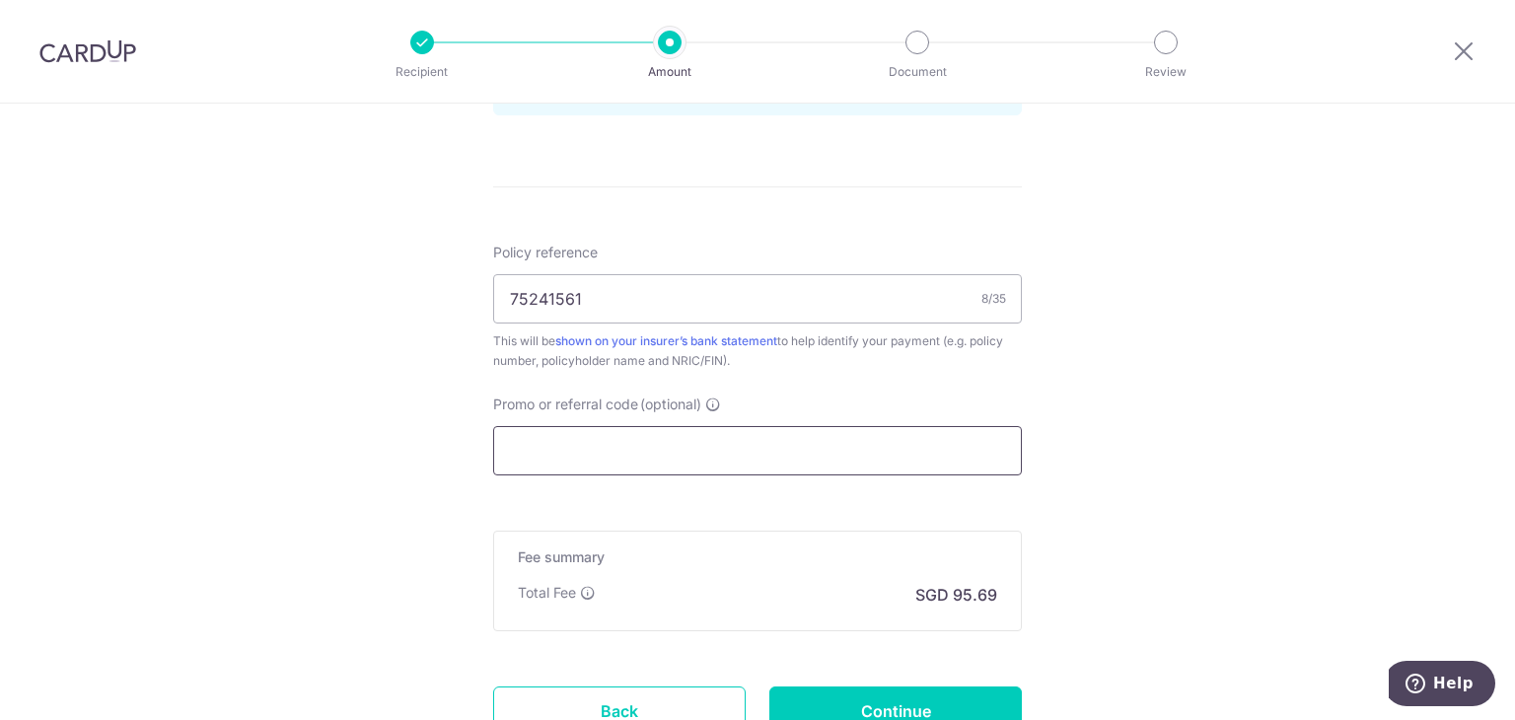
click at [777, 435] on input "Promo or referral code (optional)" at bounding box center [757, 450] width 529 height 49
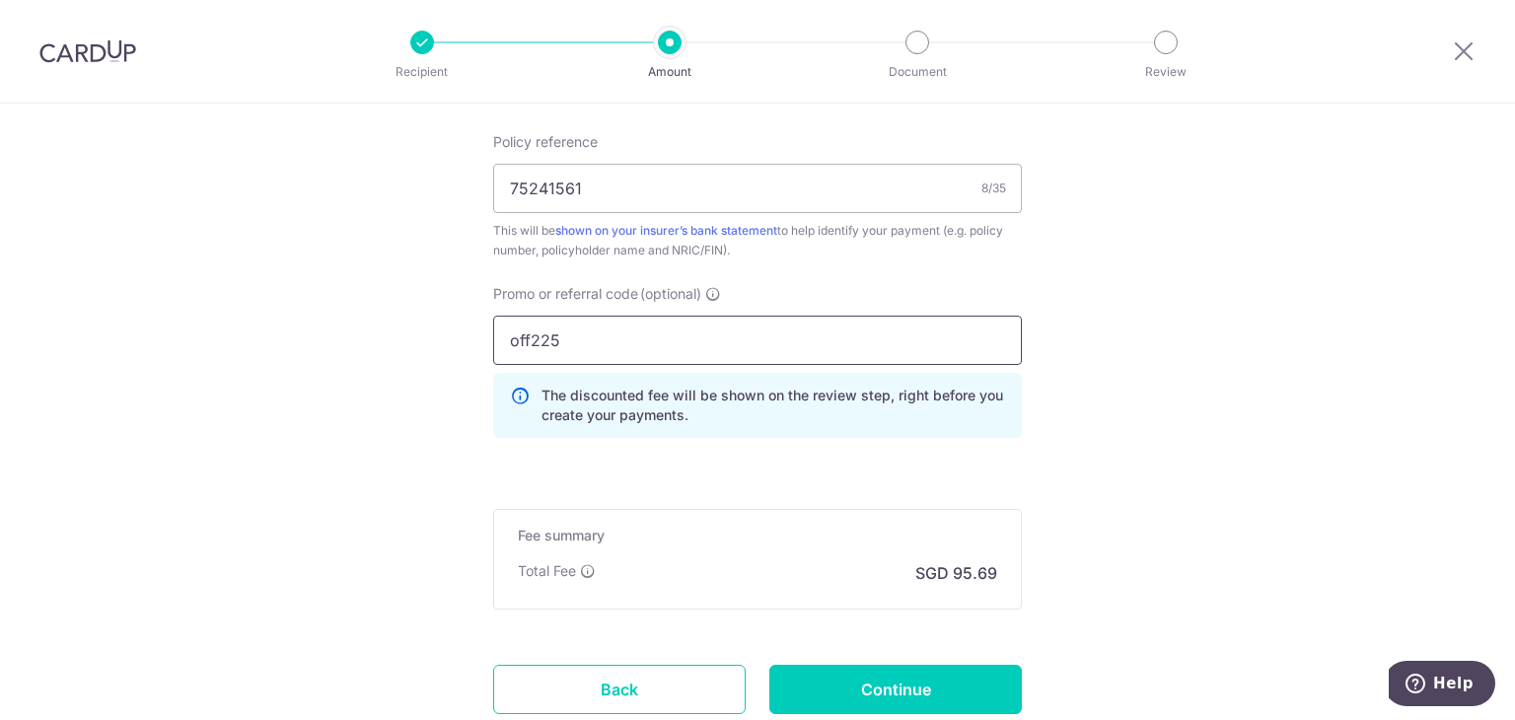
scroll to position [1335, 0]
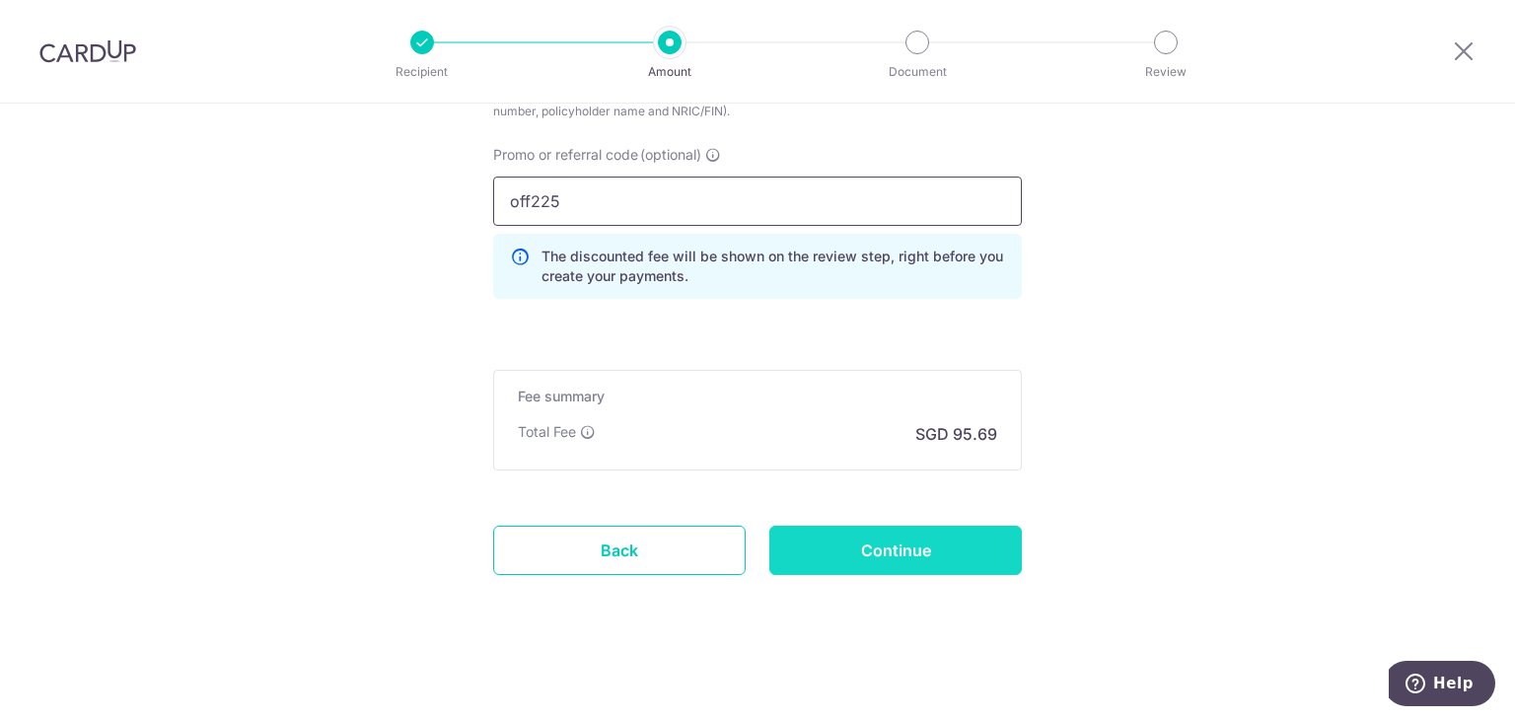
type input "off225"
click at [916, 539] on input "Continue" at bounding box center [895, 550] width 253 height 49
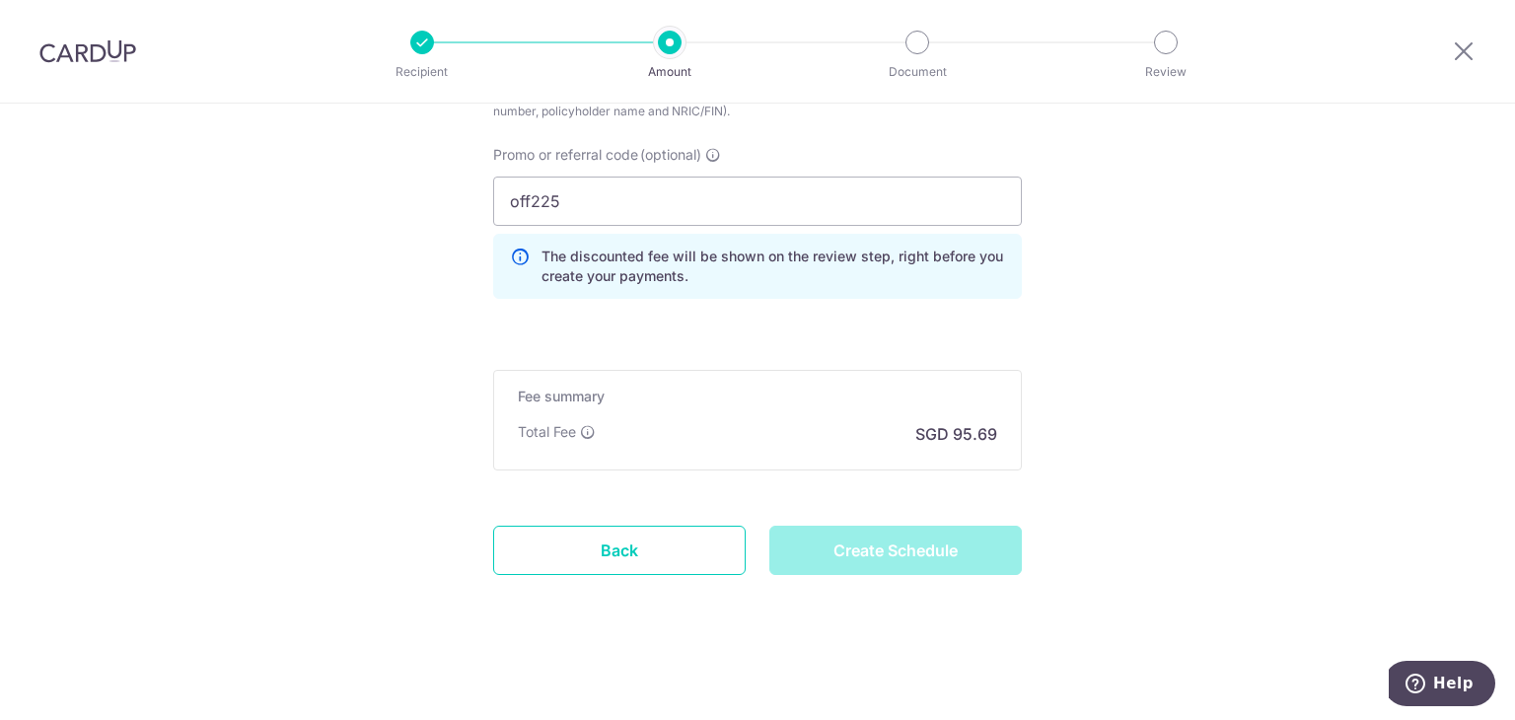
type input "Create Schedule"
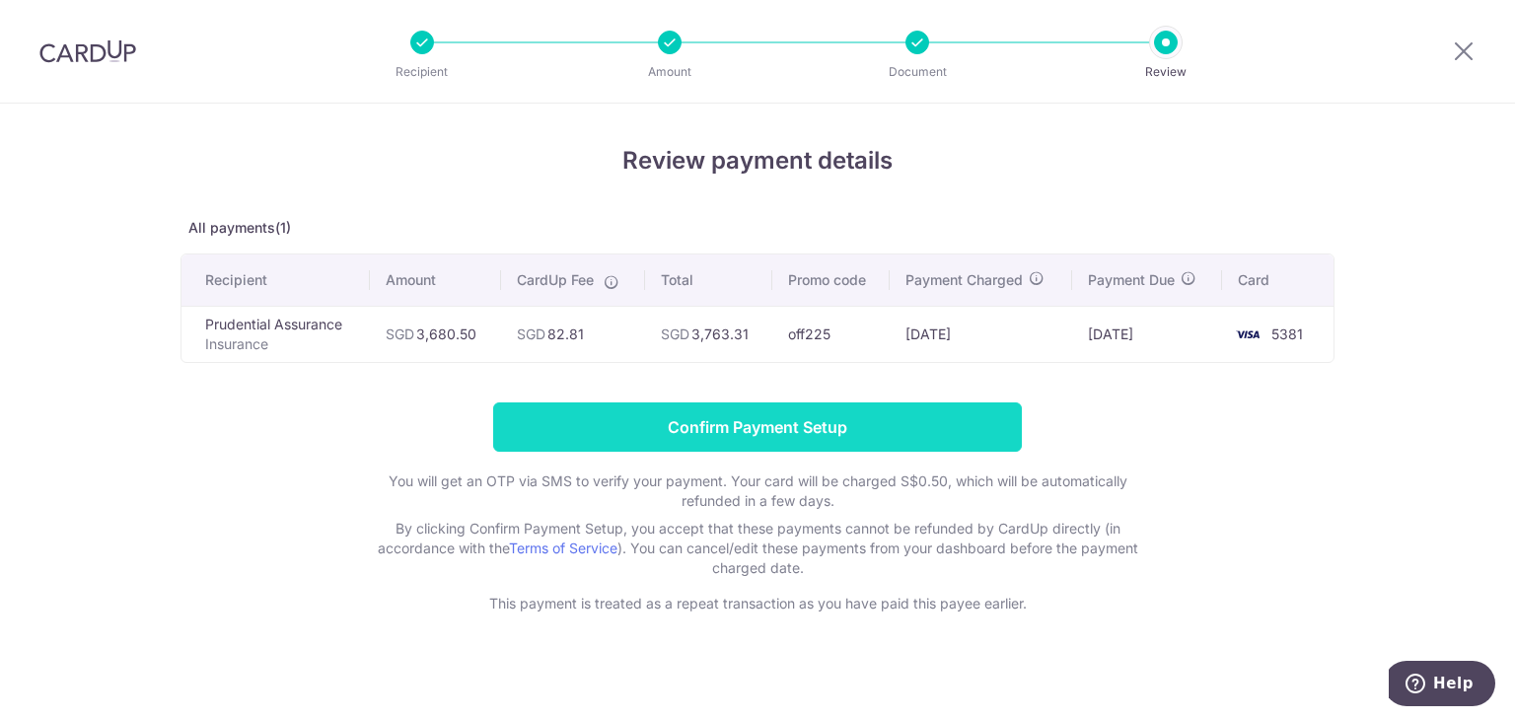
click at [881, 411] on input "Confirm Payment Setup" at bounding box center [757, 426] width 529 height 49
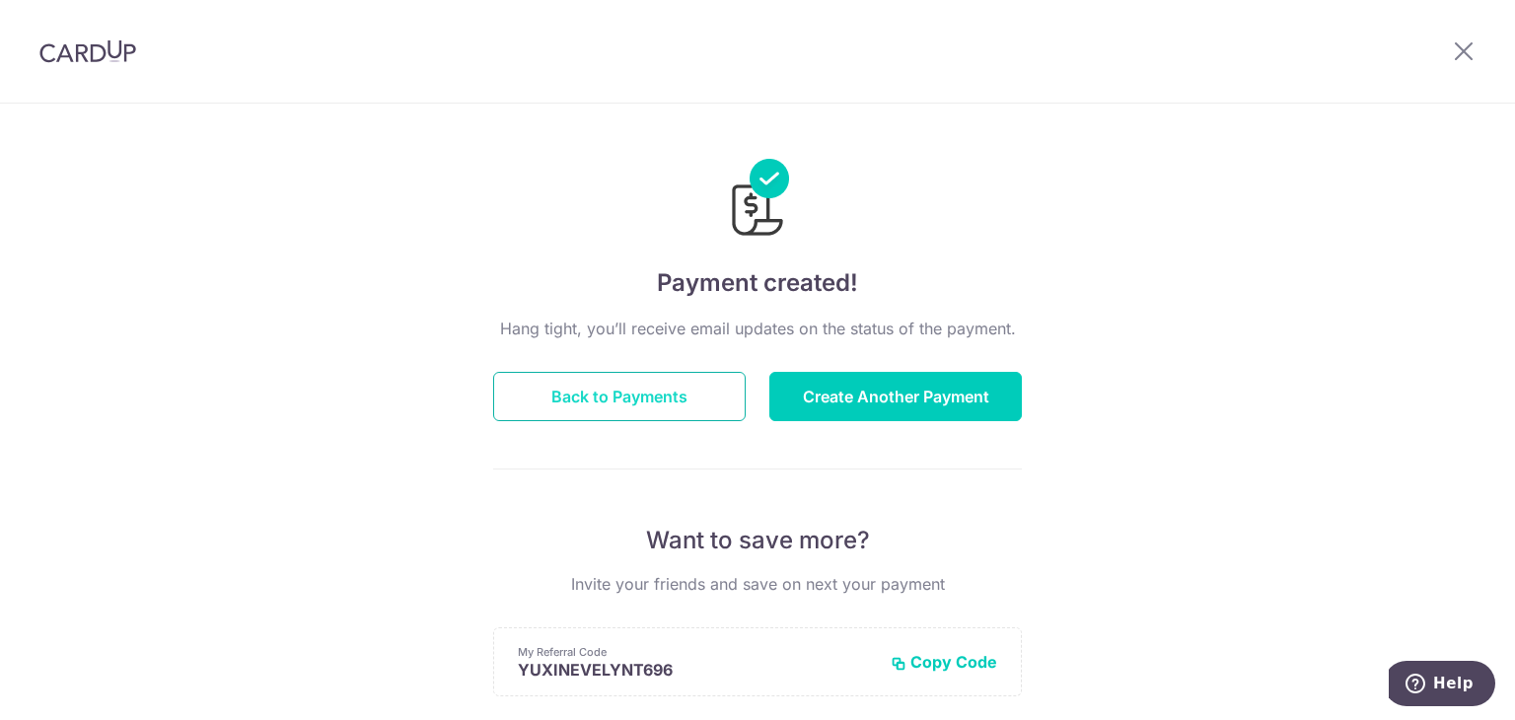
click at [663, 399] on button "Back to Payments" at bounding box center [619, 396] width 253 height 49
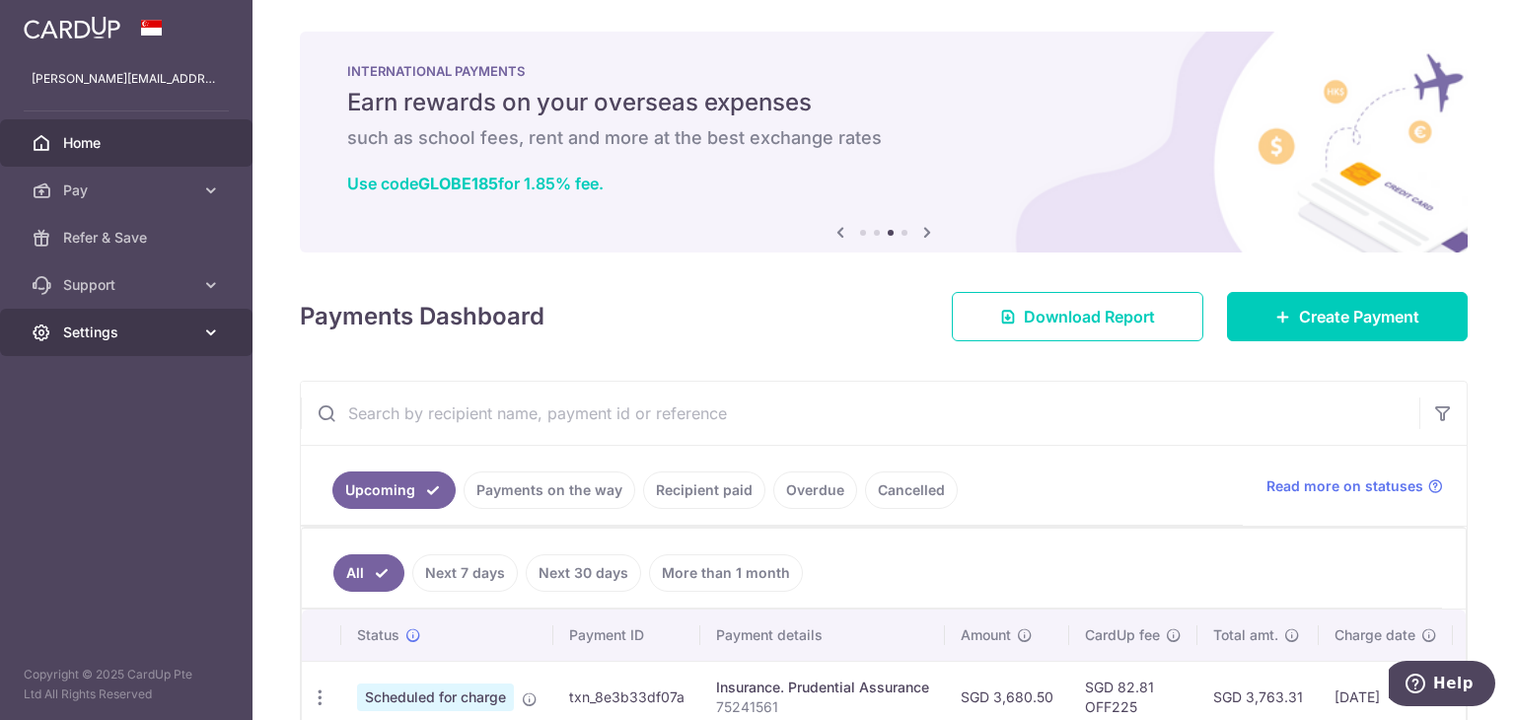
click at [141, 325] on span "Settings" at bounding box center [128, 333] width 130 height 20
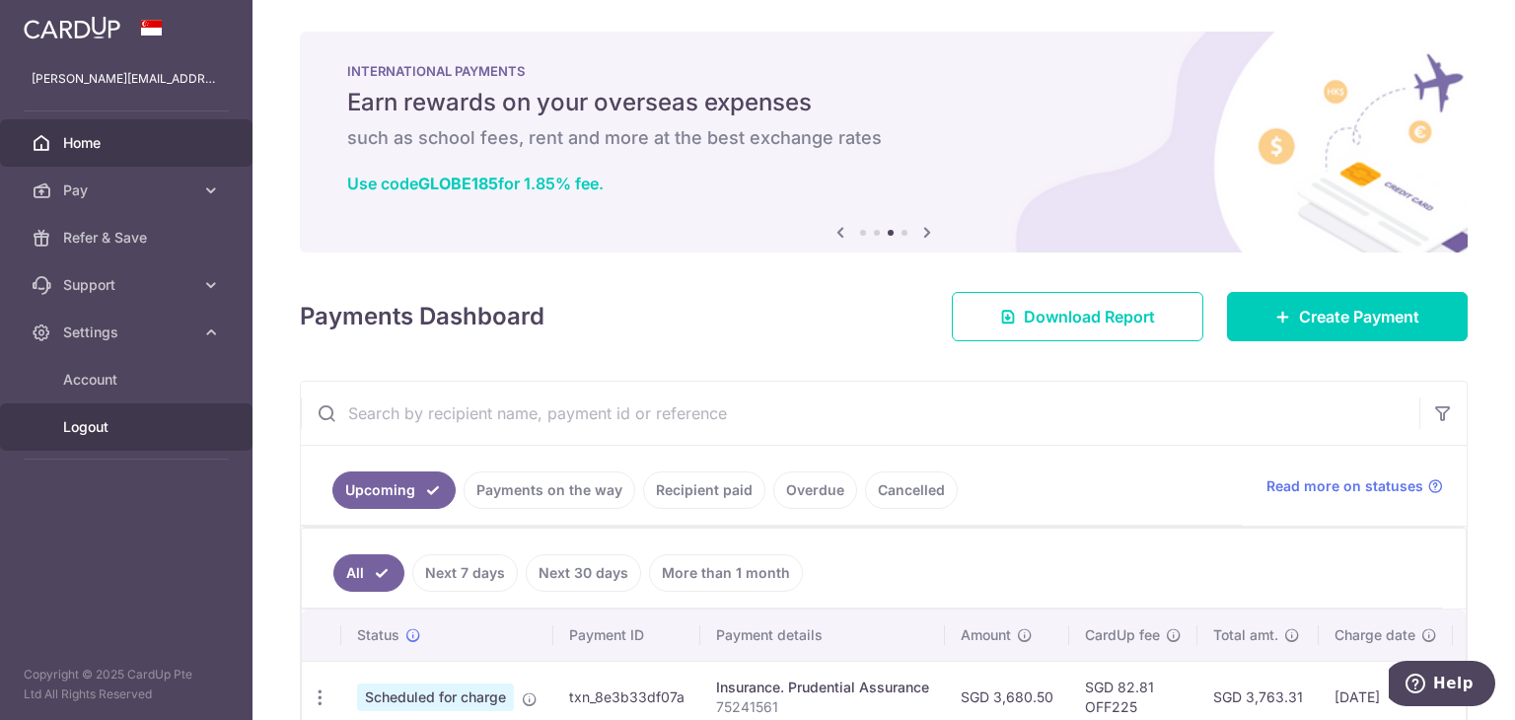
click at [140, 431] on span "Logout" at bounding box center [128, 427] width 130 height 20
